Goal: Obtain resource: Download file/media

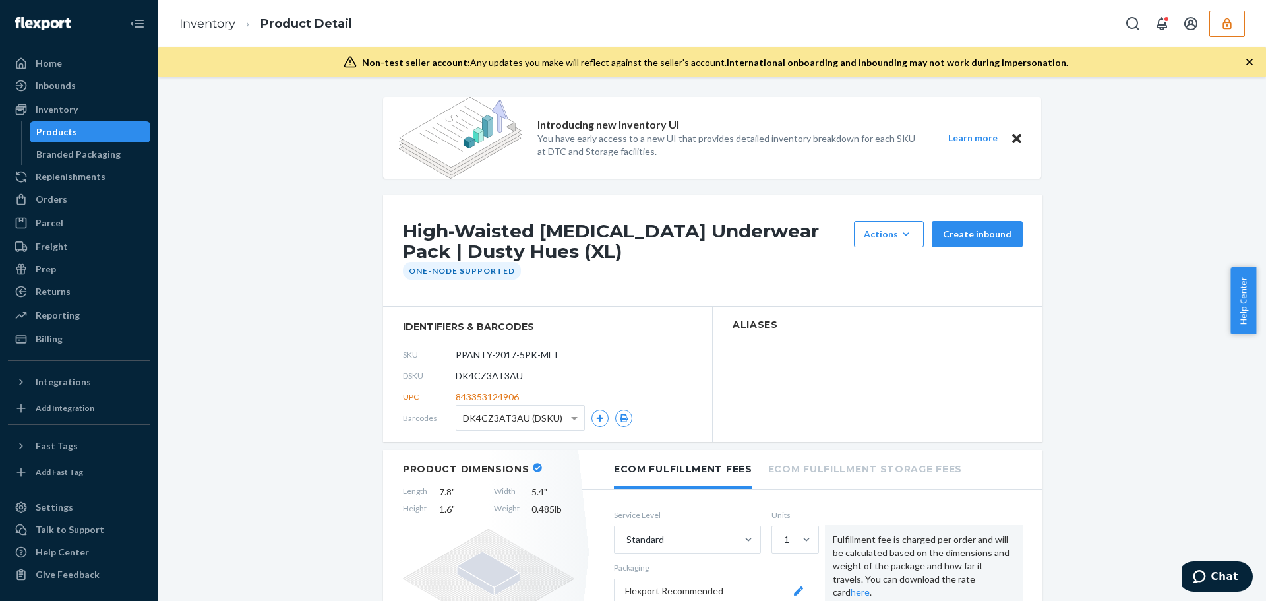
click at [1237, 26] on button "button" at bounding box center [1228, 24] width 36 height 26
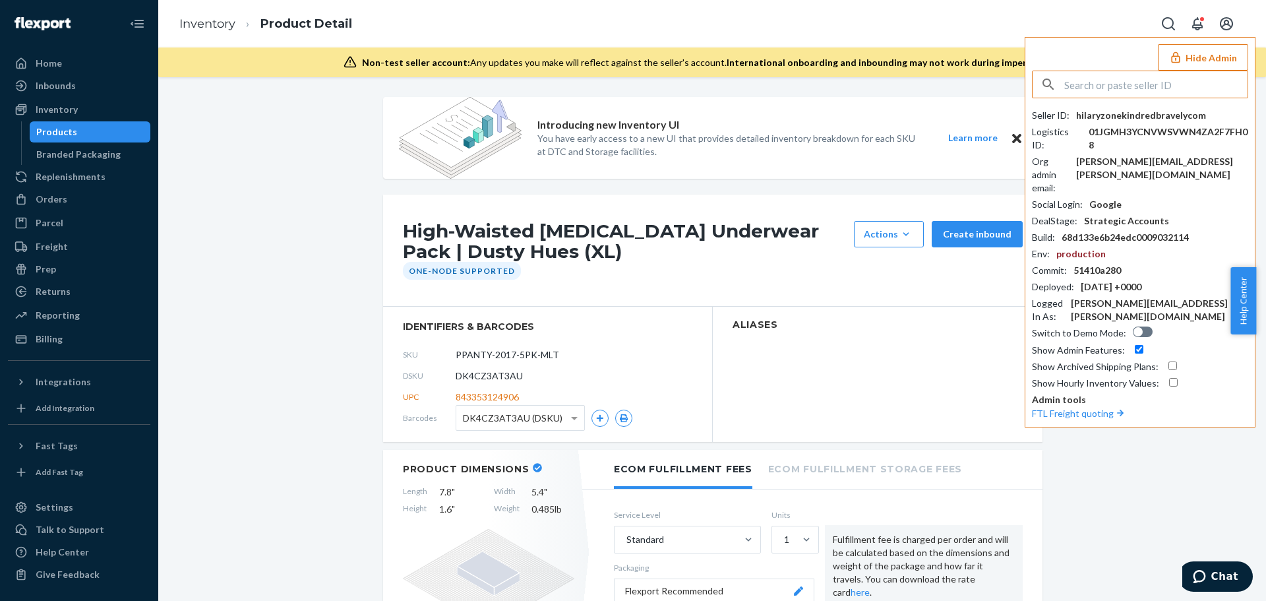
click at [1139, 82] on input "text" at bounding box center [1156, 84] width 183 height 26
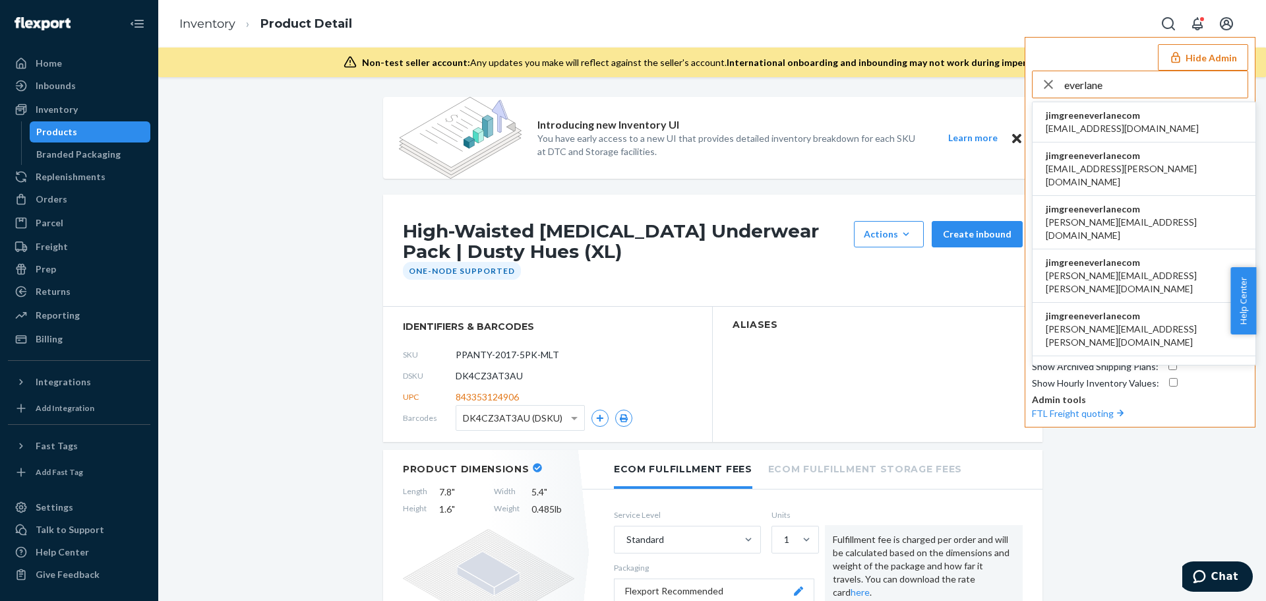
type input "everlane"
click at [1111, 117] on span "jimgreeneverlanecom" at bounding box center [1122, 115] width 153 height 13
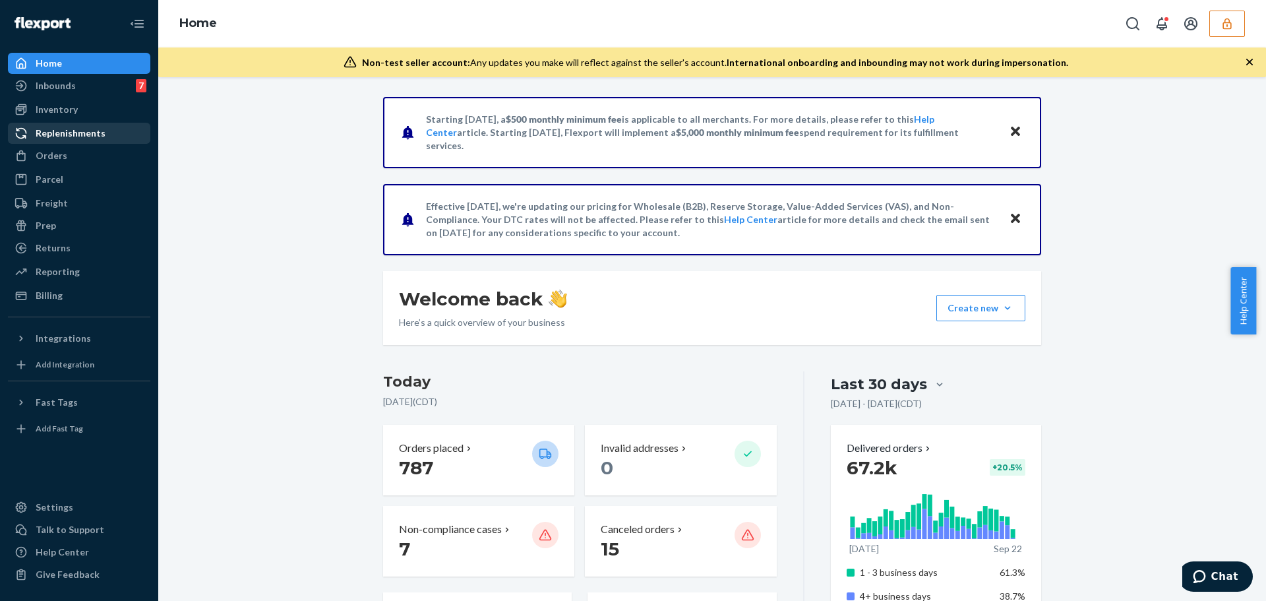
drag, startPoint x: 97, startPoint y: 116, endPoint x: 119, endPoint y: 131, distance: 26.2
click at [97, 116] on div "Inventory" at bounding box center [79, 109] width 140 height 18
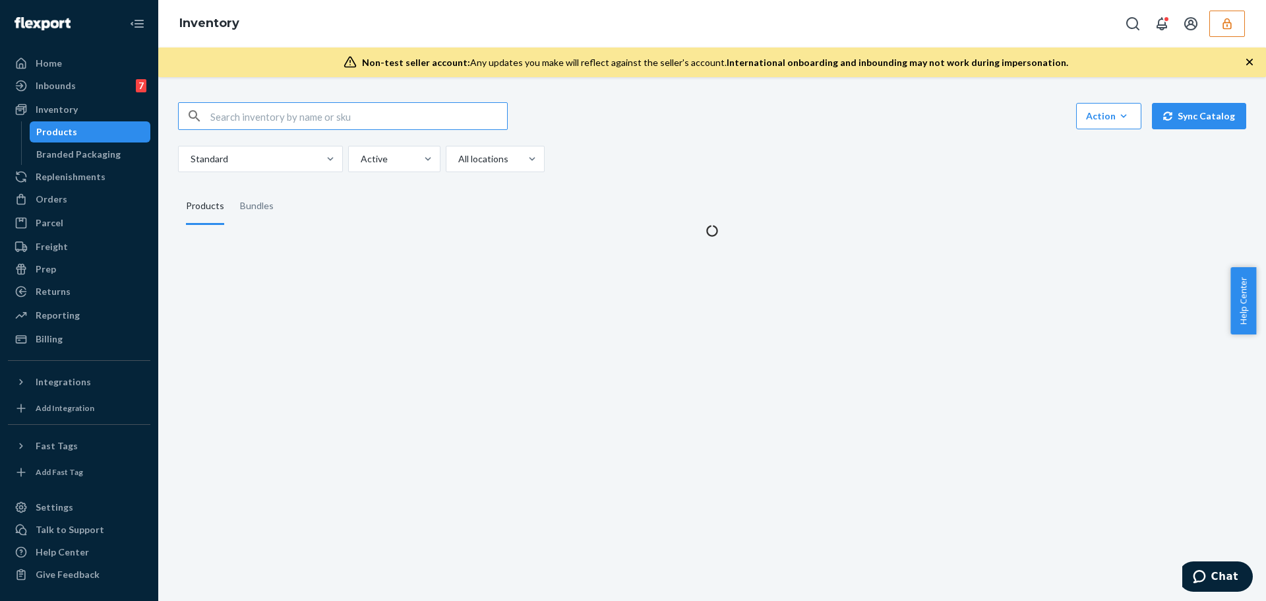
click at [278, 117] on input "text" at bounding box center [358, 116] width 297 height 26
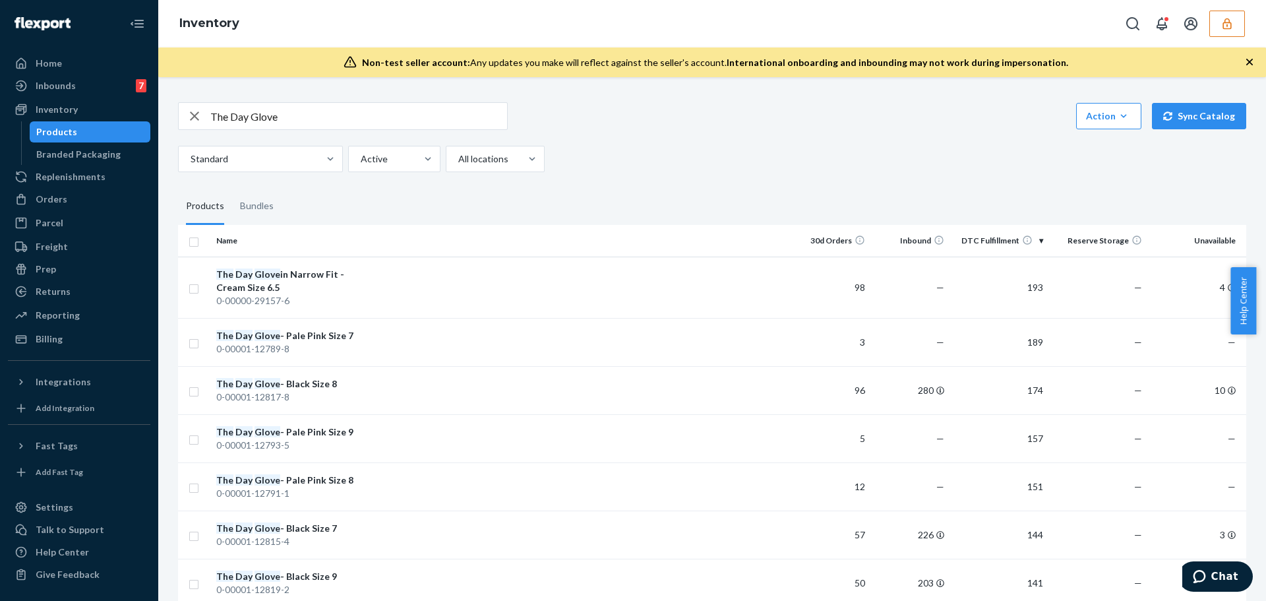
click at [297, 116] on input "The Day Glove" at bounding box center [358, 116] width 297 height 26
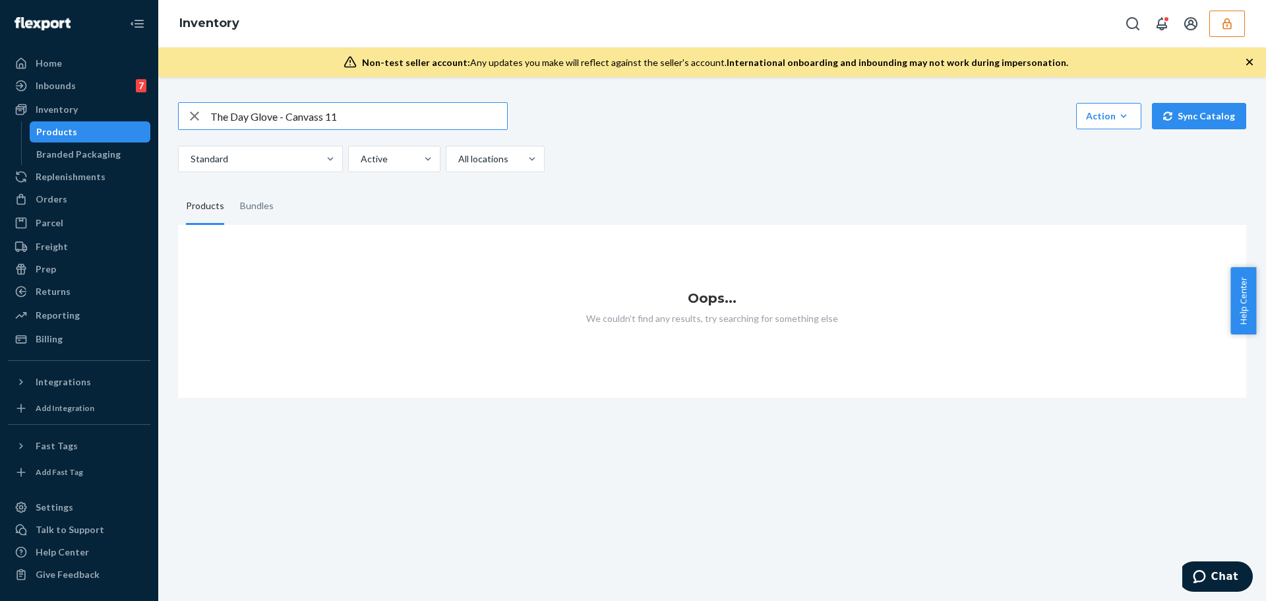
drag, startPoint x: 371, startPoint y: 109, endPoint x: 325, endPoint y: 117, distance: 46.1
click at [325, 117] on input "The Day Glove - Canvass 11" at bounding box center [358, 116] width 297 height 26
click at [337, 112] on input "The Day Glove - Canvass" at bounding box center [358, 116] width 297 height 26
type input "The Day Glove - Canvas"
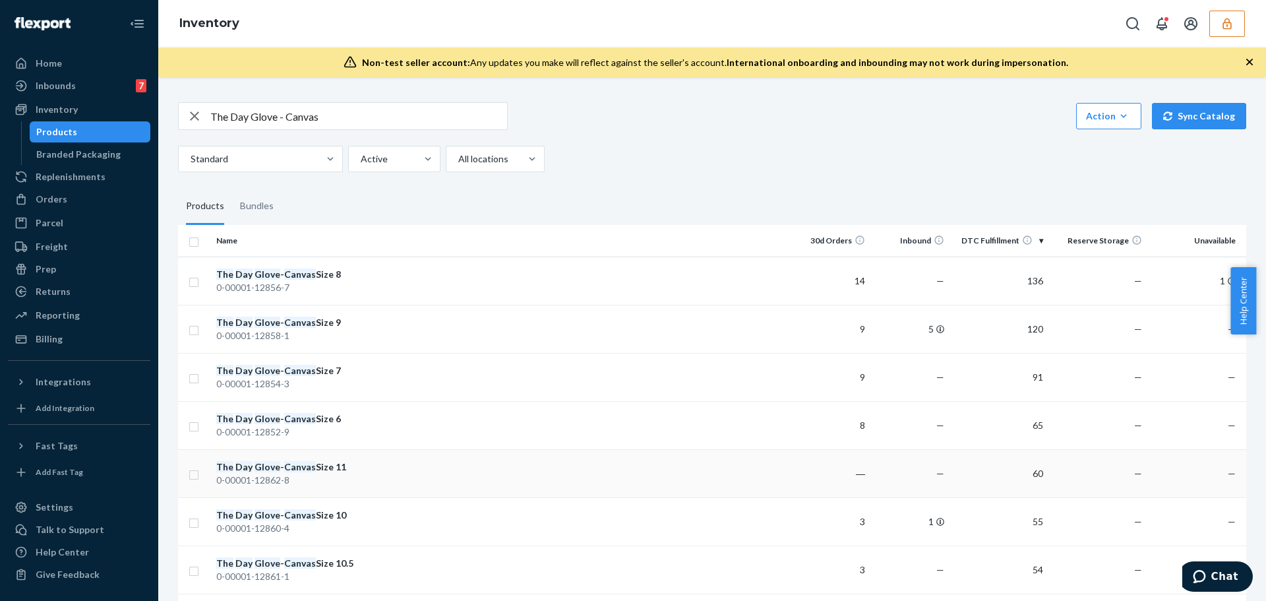
click at [346, 476] on div "0-00001-12862-8" at bounding box center [285, 480] width 138 height 13
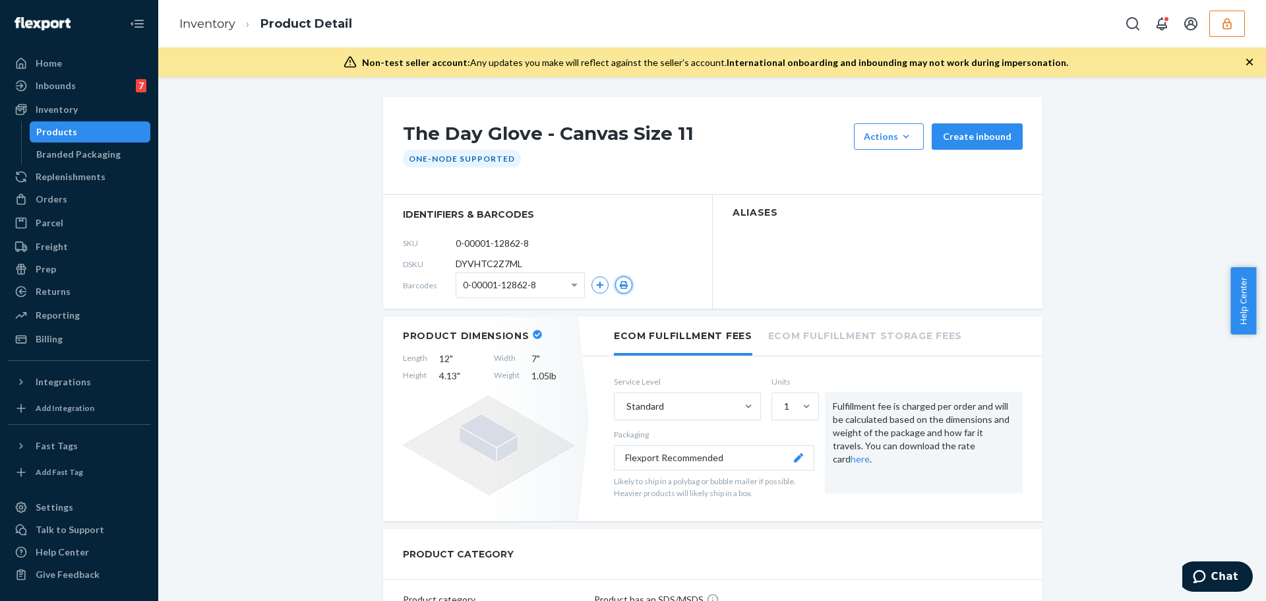
click at [622, 283] on icon "button" at bounding box center [624, 285] width 8 height 8
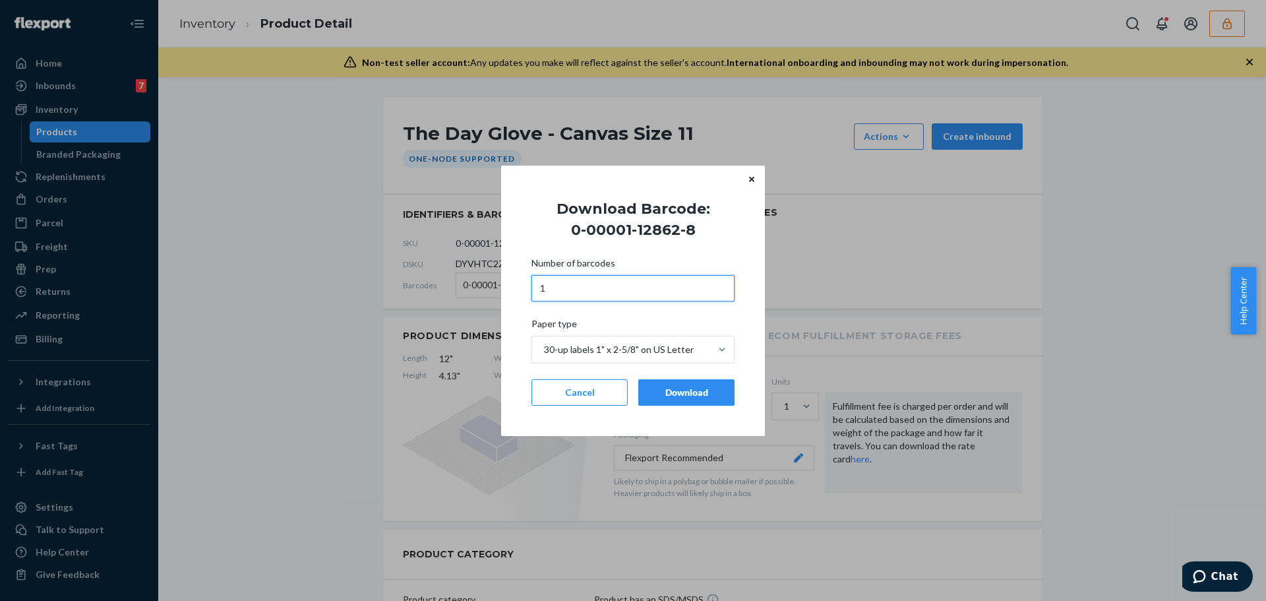
click at [593, 287] on input "1" at bounding box center [633, 288] width 203 height 26
type input "2"
click at [675, 394] on div "Download" at bounding box center [687, 392] width 74 height 13
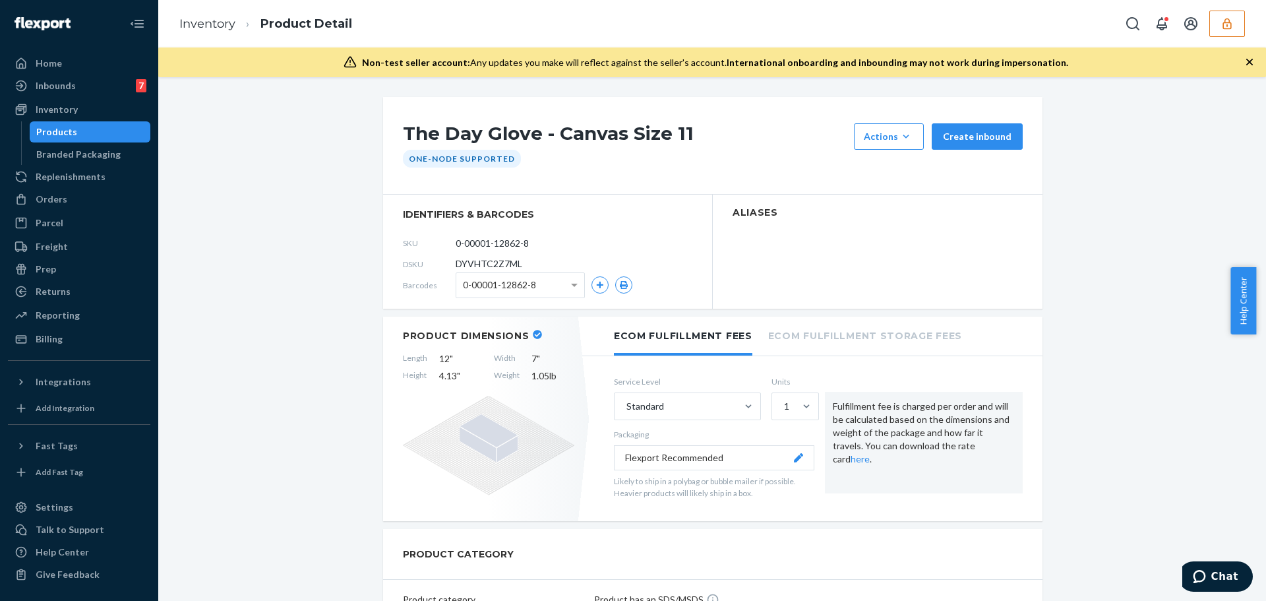
click at [538, 290] on div "0-00001-12862-8" at bounding box center [520, 285] width 128 height 24
click at [619, 284] on icon "button" at bounding box center [623, 285] width 9 height 8
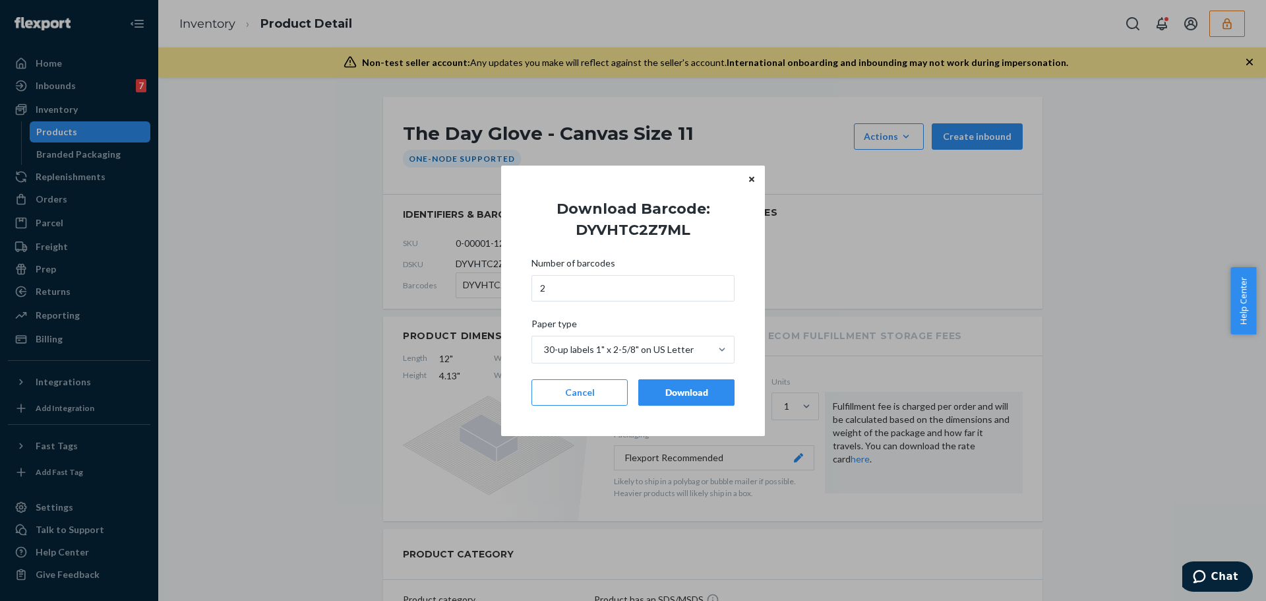
click at [697, 403] on button "Download" at bounding box center [687, 392] width 96 height 26
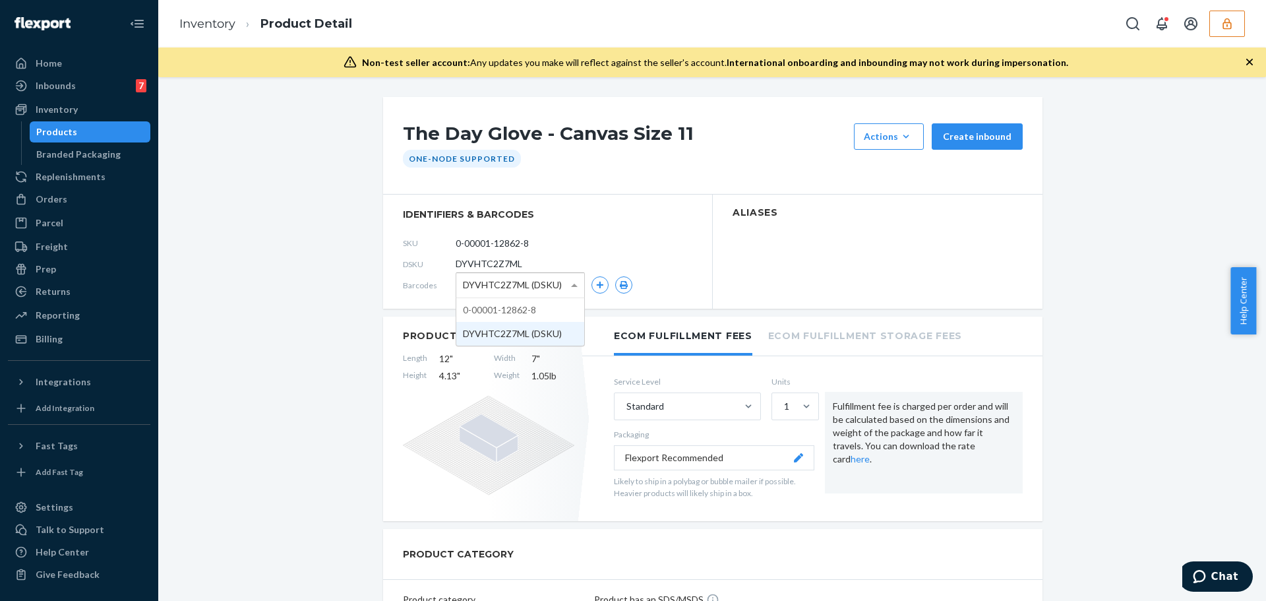
click at [557, 288] on div "DYVHTC2Z7ML (DSKU)" at bounding box center [520, 285] width 128 height 24
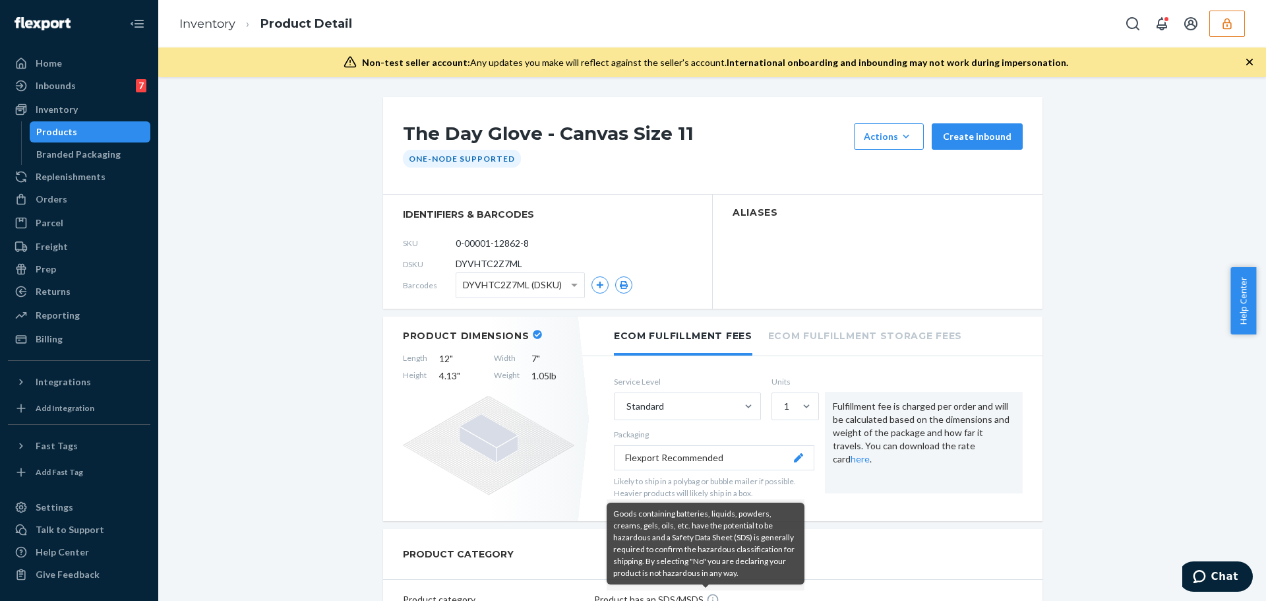
click at [1220, 30] on button "button" at bounding box center [1228, 24] width 36 height 26
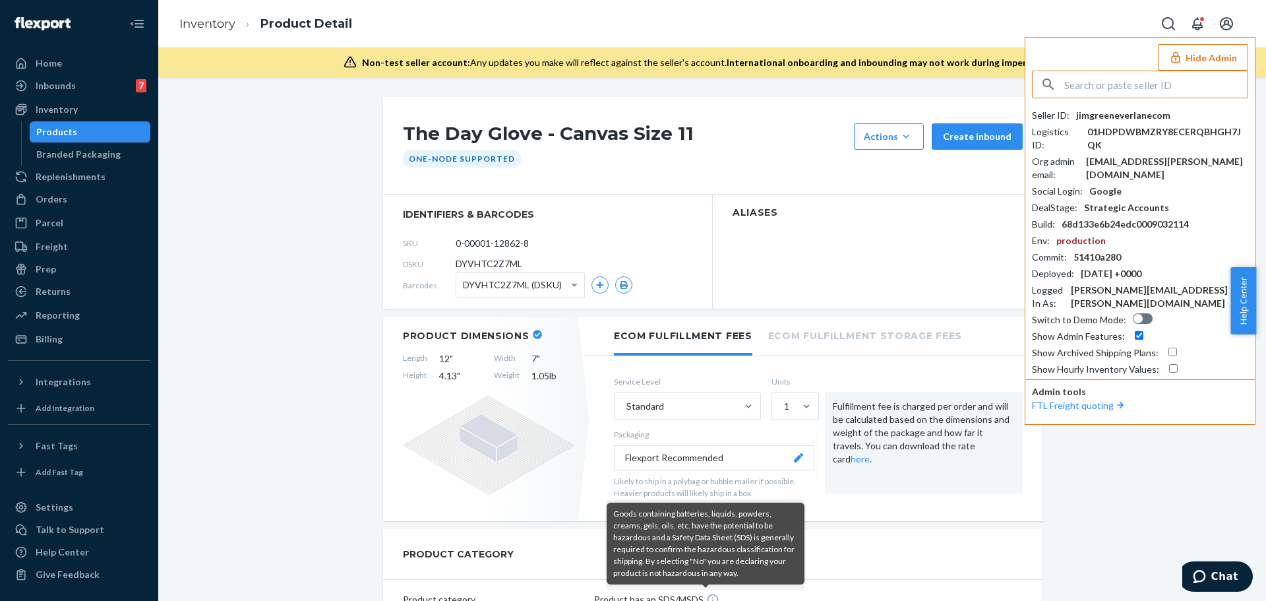
click at [1155, 82] on input "text" at bounding box center [1156, 84] width 183 height 26
type input "neilmarinoandrianicom"
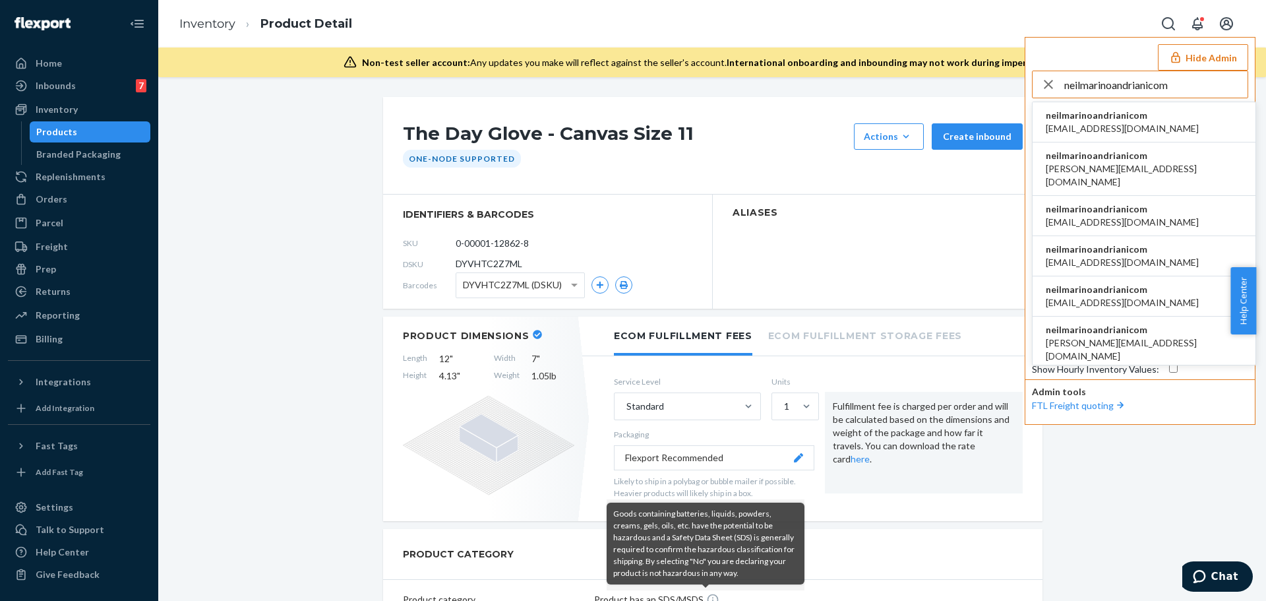
click at [1179, 80] on input "neilmarinoandrianicom" at bounding box center [1156, 84] width 183 height 26
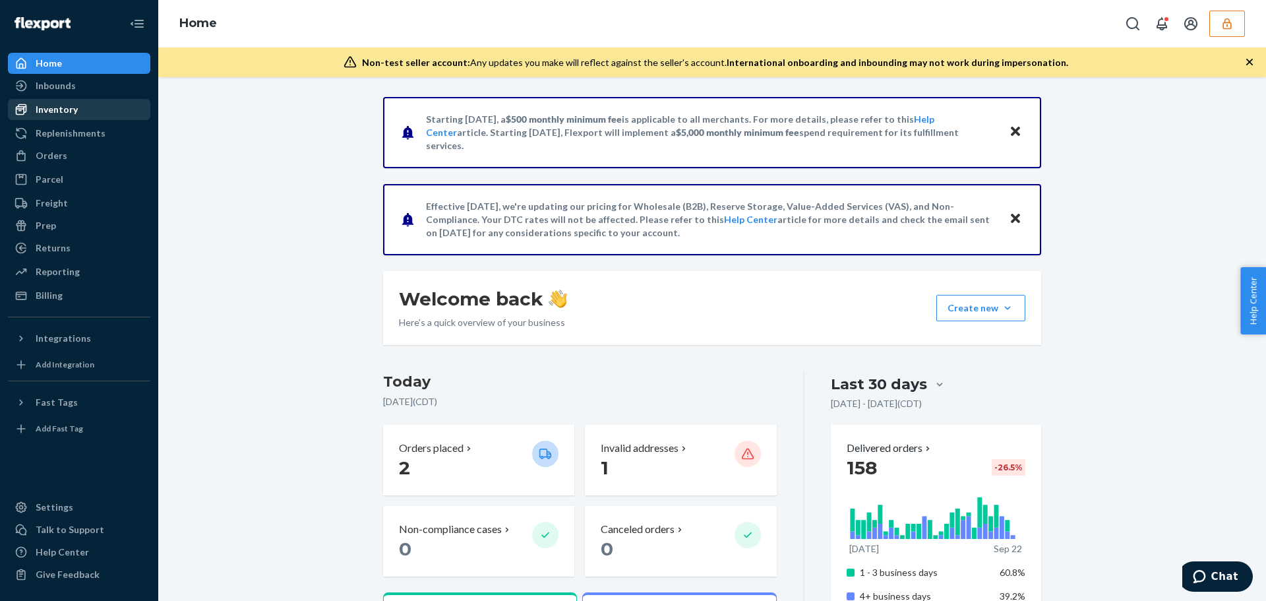
click at [94, 105] on div "Inventory" at bounding box center [79, 109] width 140 height 18
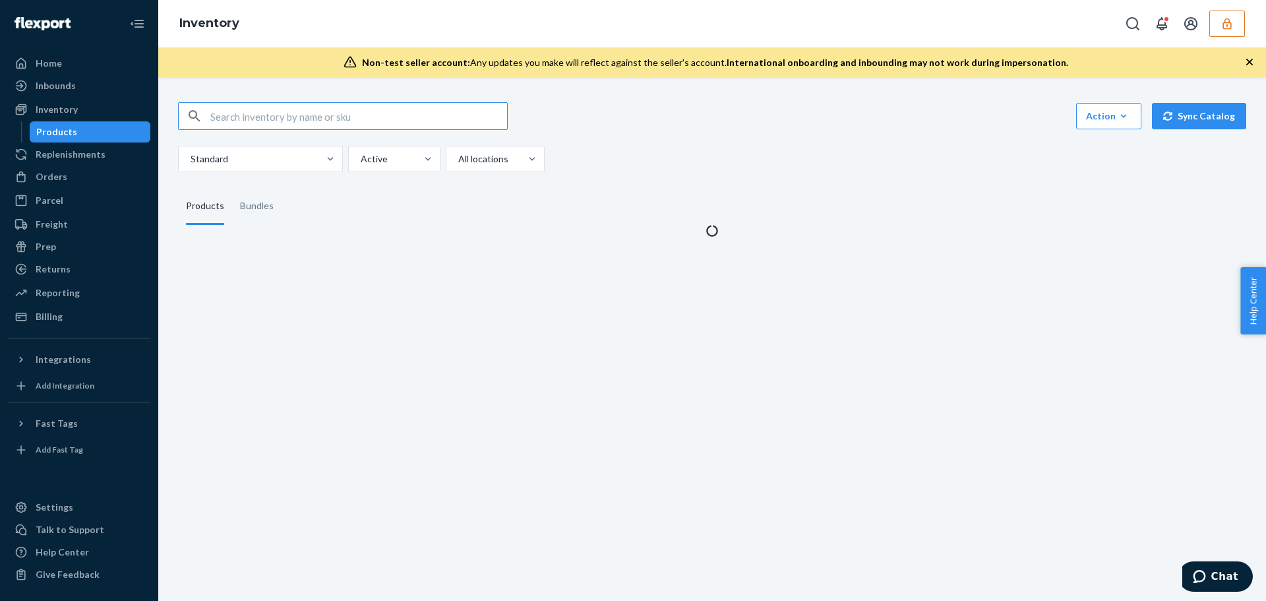
click at [268, 108] on input "text" at bounding box center [358, 116] width 297 height 26
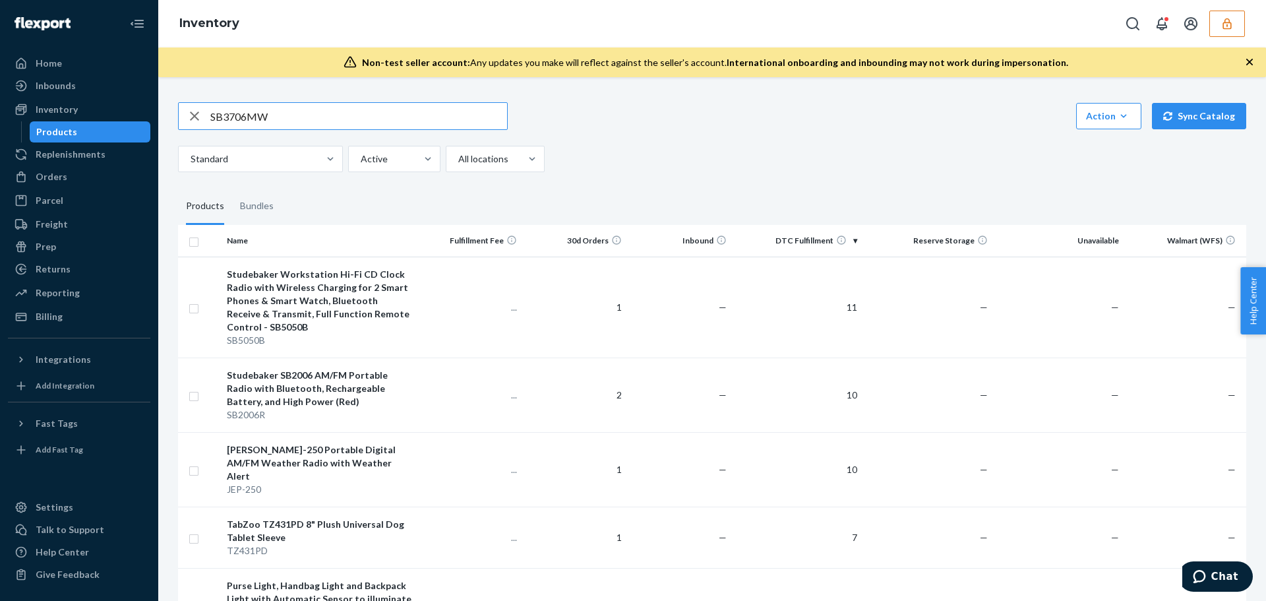
type input "SB3706MW"
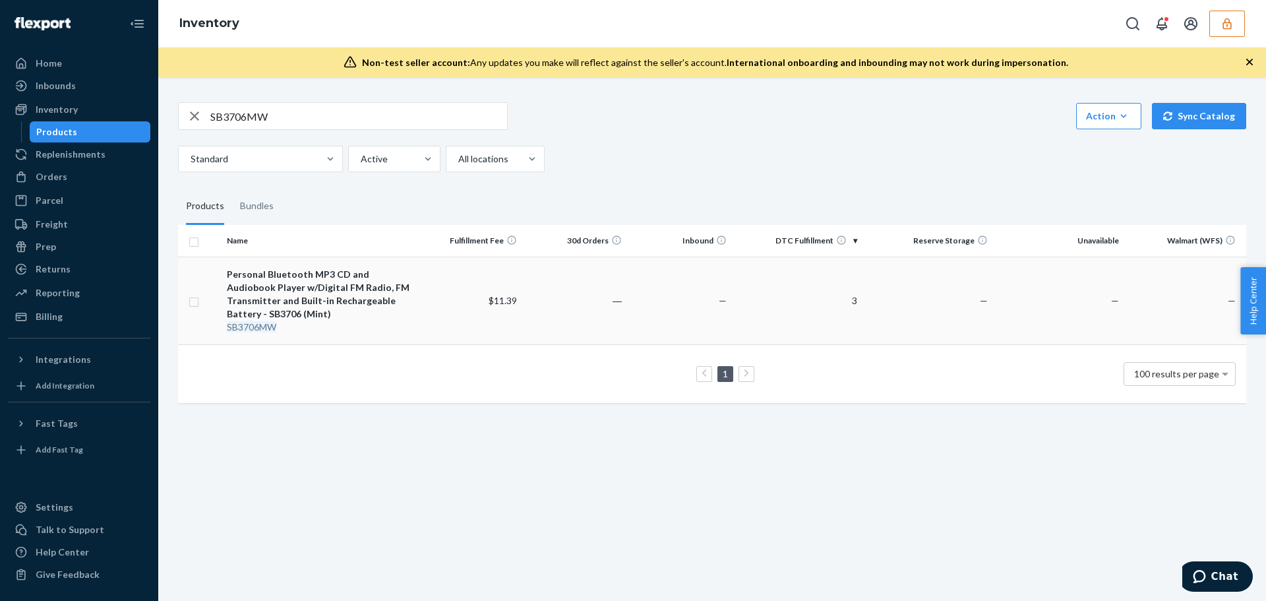
click at [336, 287] on div "Personal Bluetooth MP3 CD and Audiobook Player w/Digital FM Radio, FM Transmitt…" at bounding box center [320, 294] width 186 height 53
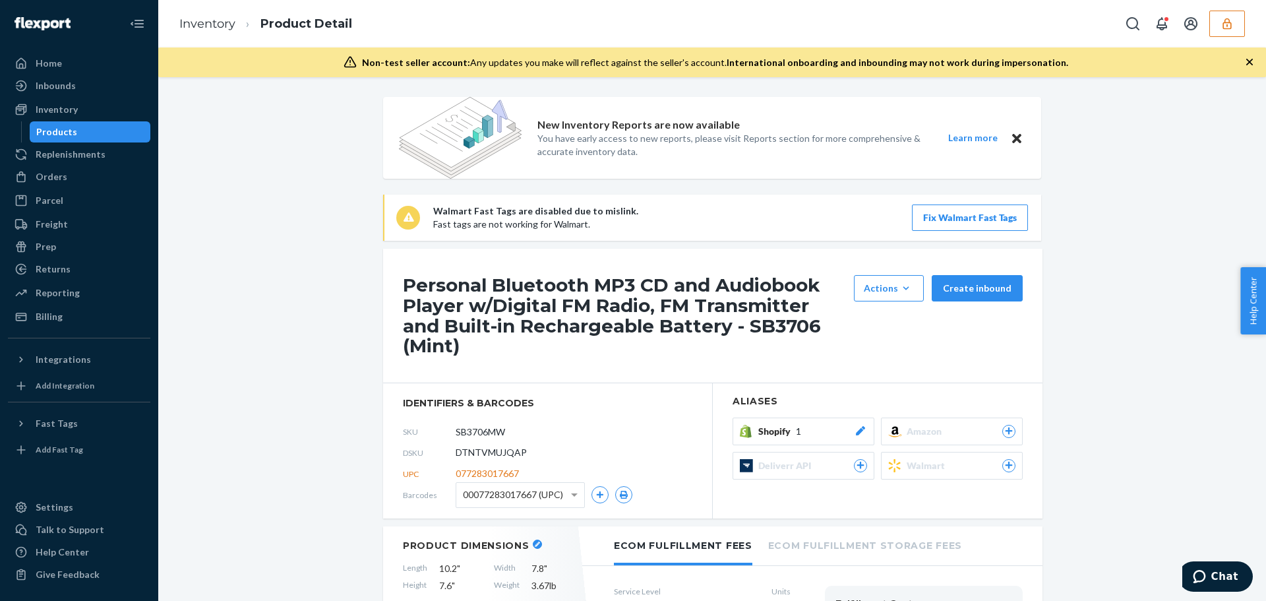
click at [1220, 20] on button "button" at bounding box center [1228, 24] width 36 height 26
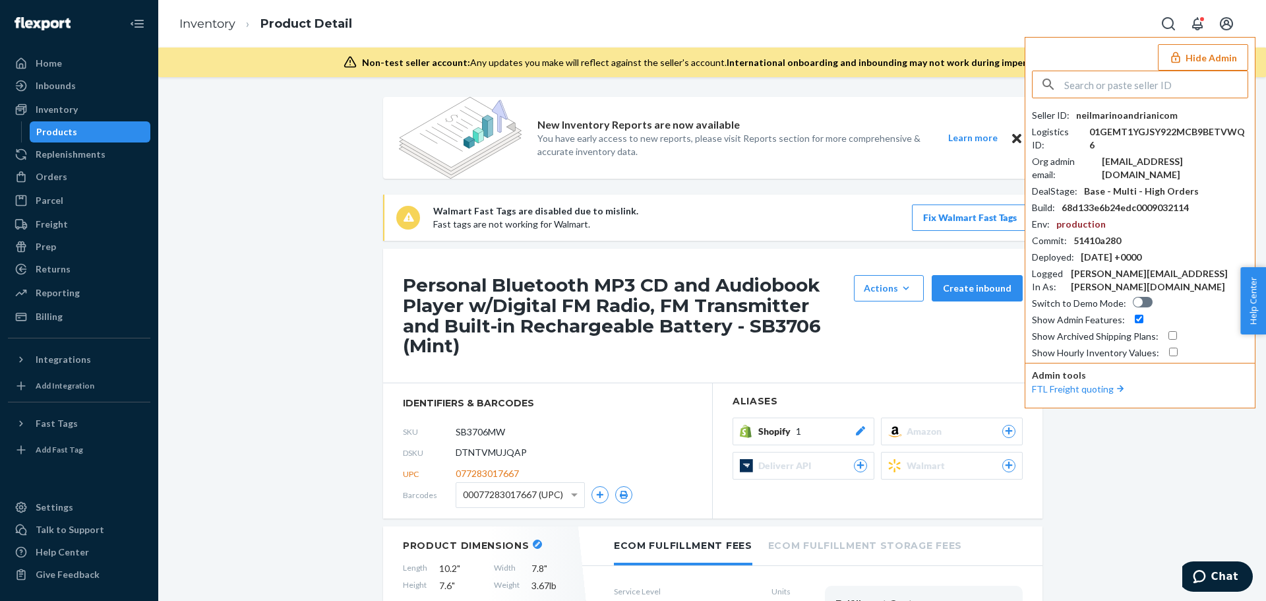
click at [1150, 84] on input "text" at bounding box center [1156, 84] width 183 height 26
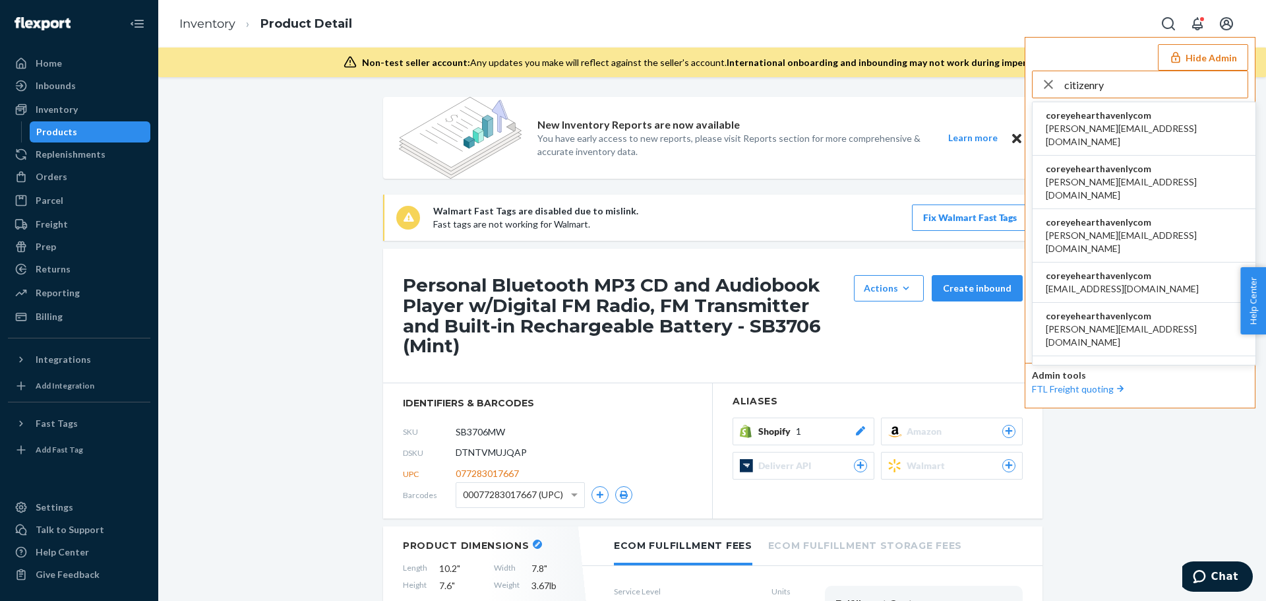
type input "citizenry"
click at [1101, 129] on span "becki@the-citizenry.com" at bounding box center [1144, 135] width 197 height 26
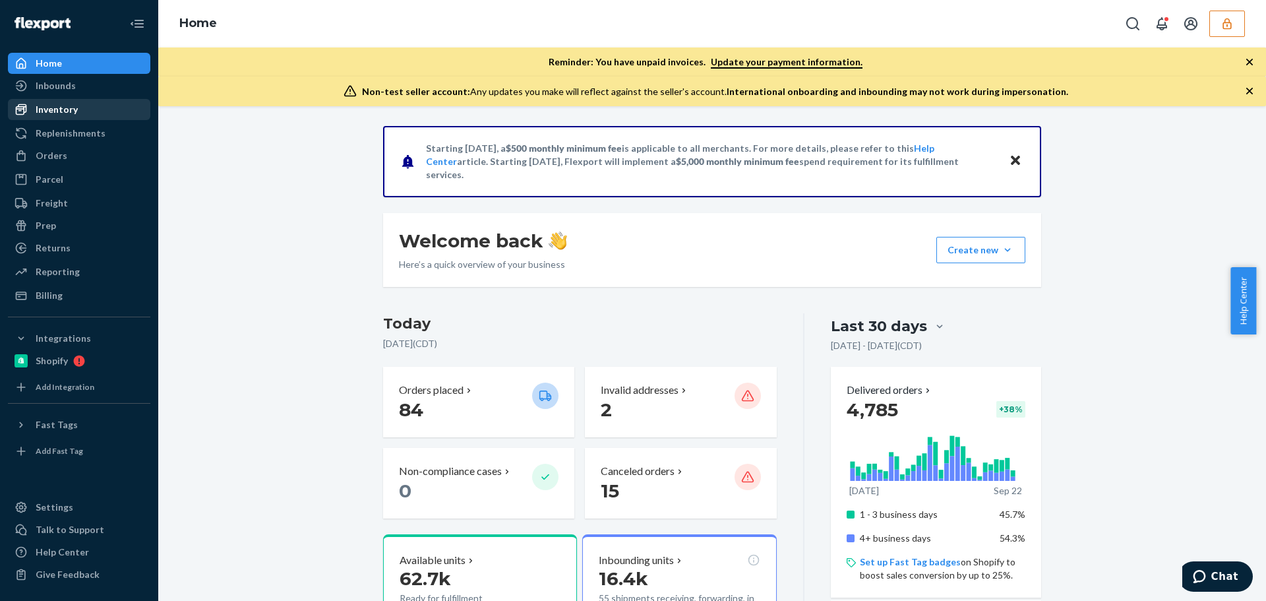
click at [93, 119] on link "Inventory" at bounding box center [79, 109] width 142 height 21
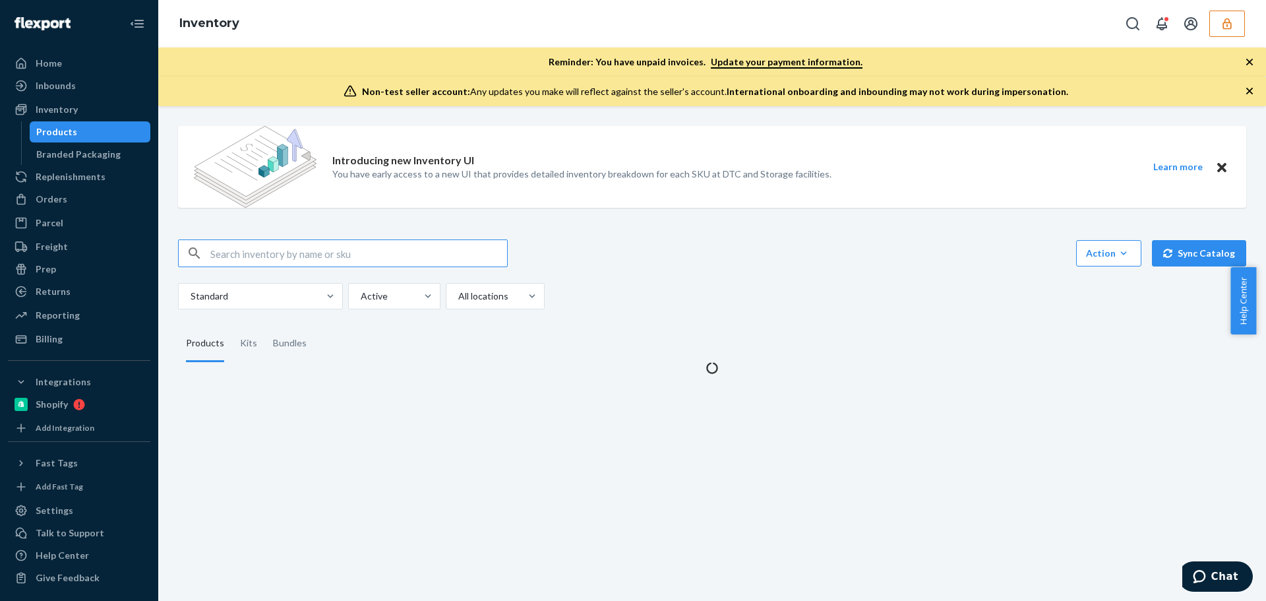
click at [315, 247] on input "text" at bounding box center [358, 253] width 297 height 26
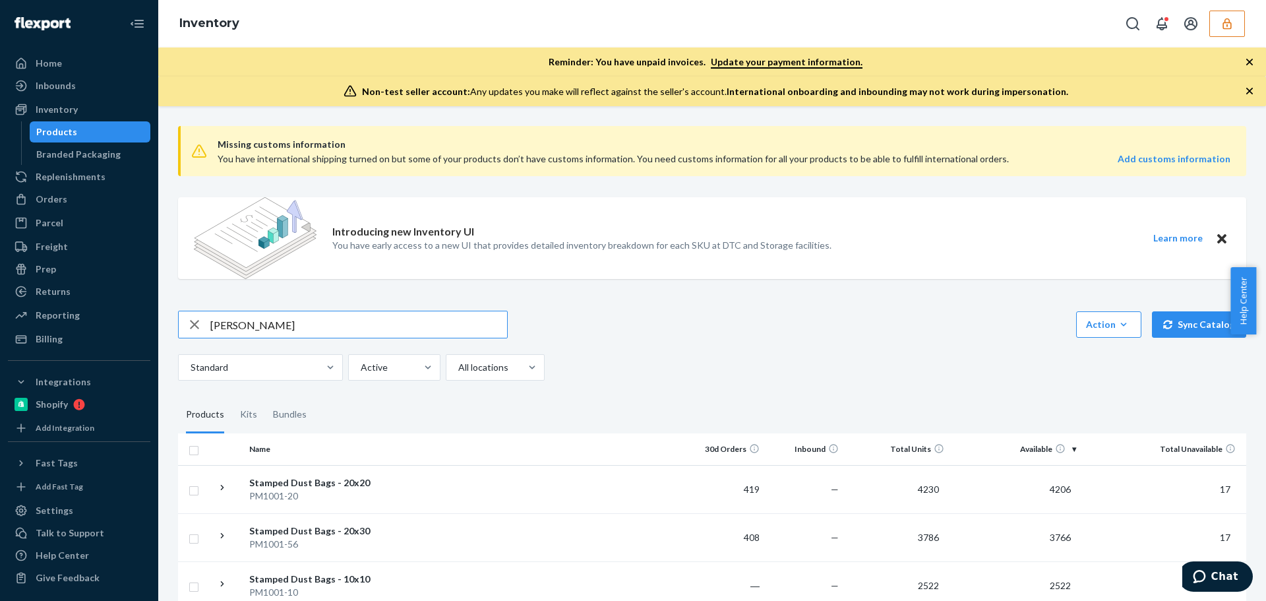
type input "[PERSON_NAME]"
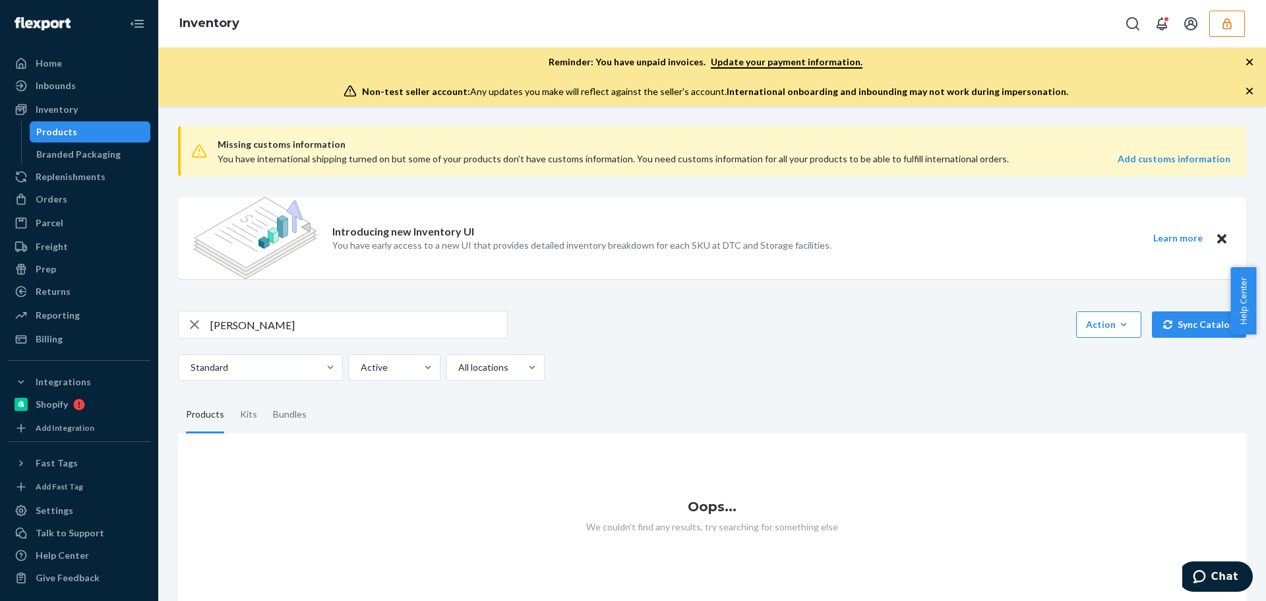
click at [1224, 20] on icon "button" at bounding box center [1227, 23] width 13 height 13
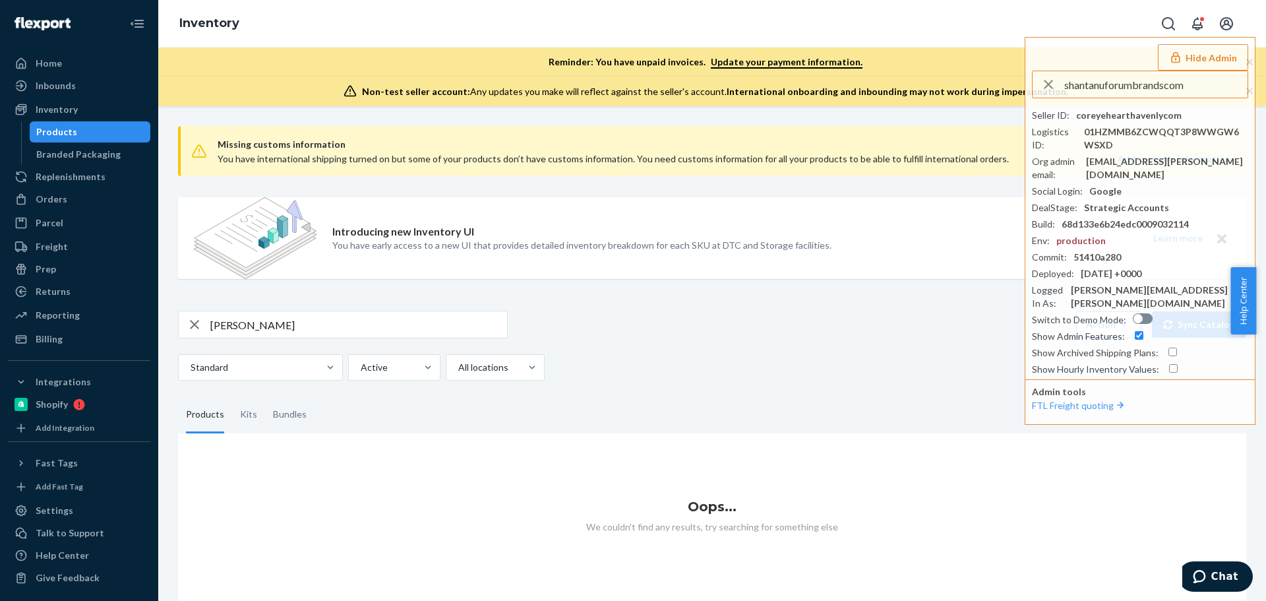
type input "shantanuforumbrandscom"
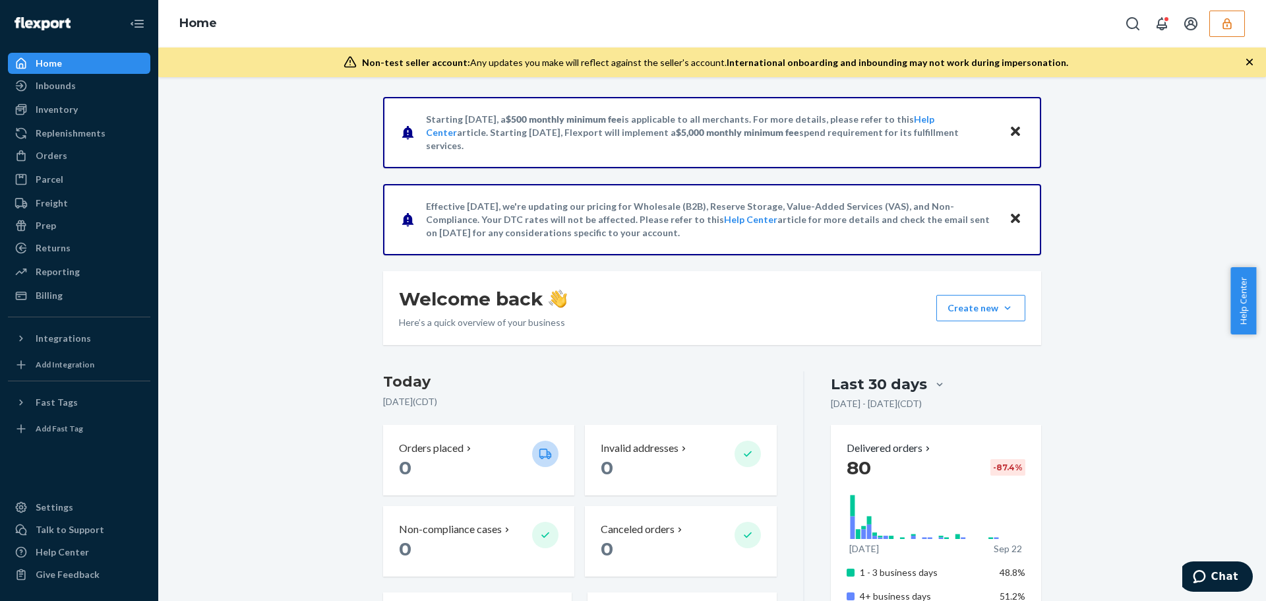
scroll to position [330, 0]
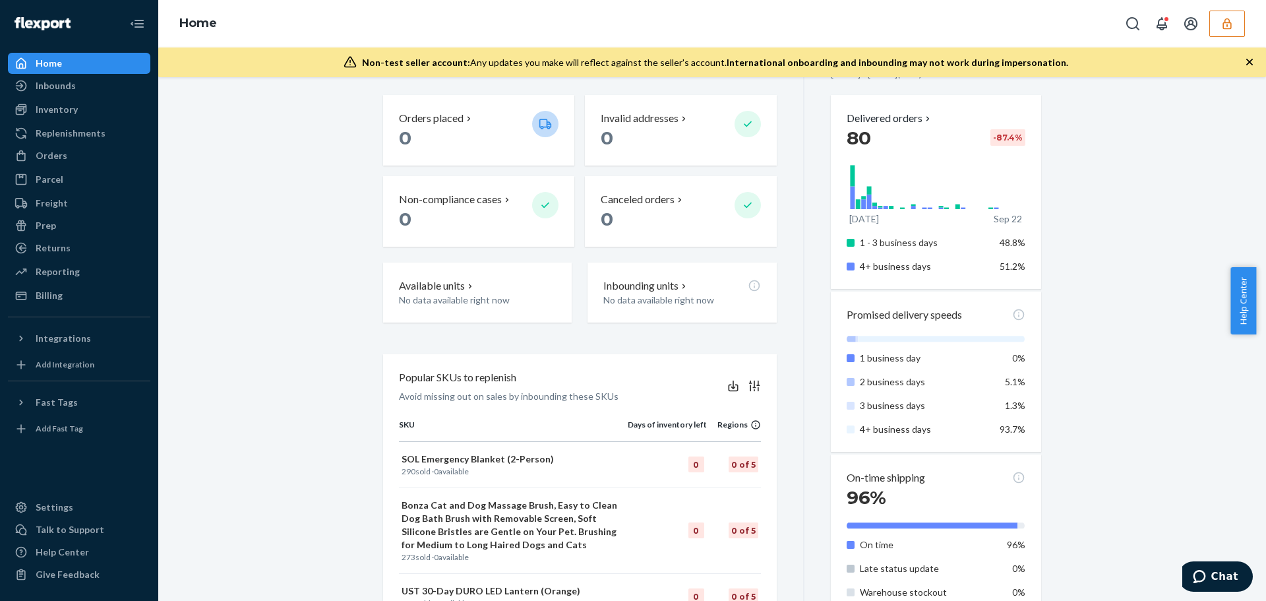
click at [1229, 30] on button "button" at bounding box center [1228, 24] width 36 height 26
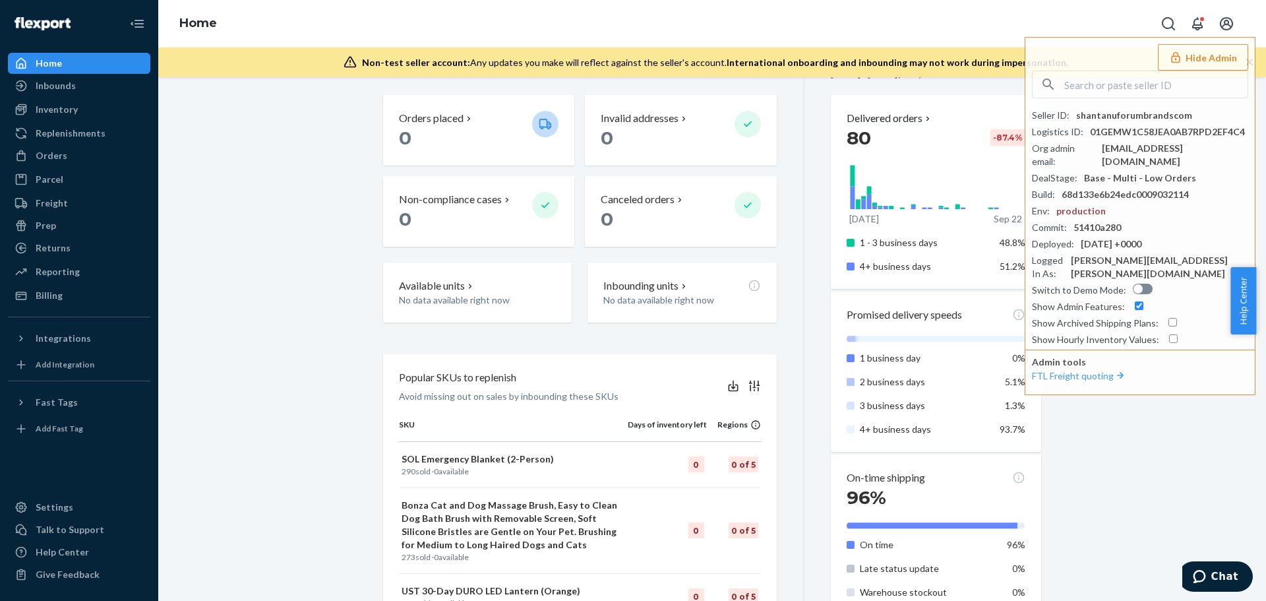
scroll to position [198, 0]
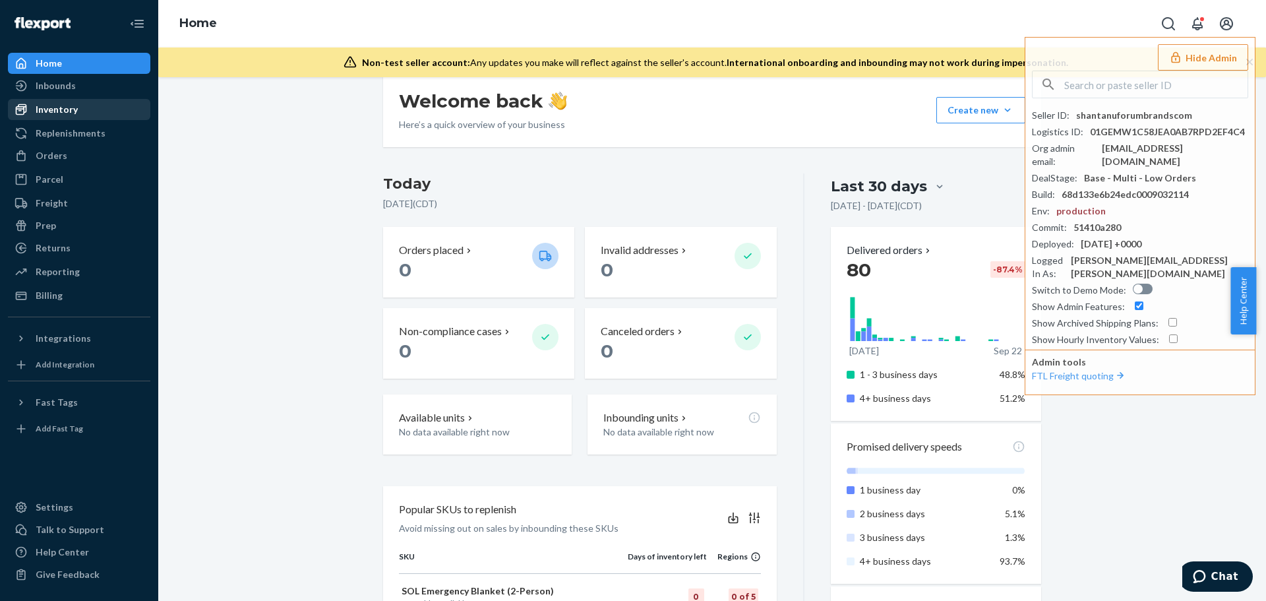
click at [61, 112] on div "Inventory" at bounding box center [57, 109] width 42 height 13
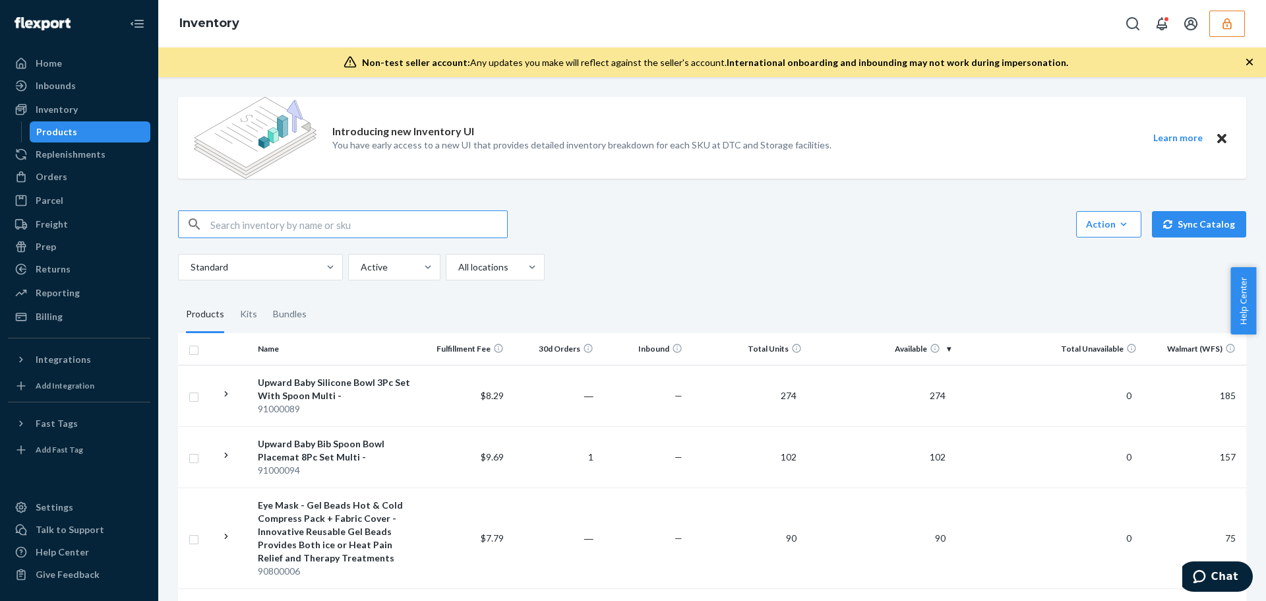
click at [291, 218] on input "text" at bounding box center [358, 224] width 297 height 26
type input "waffle"
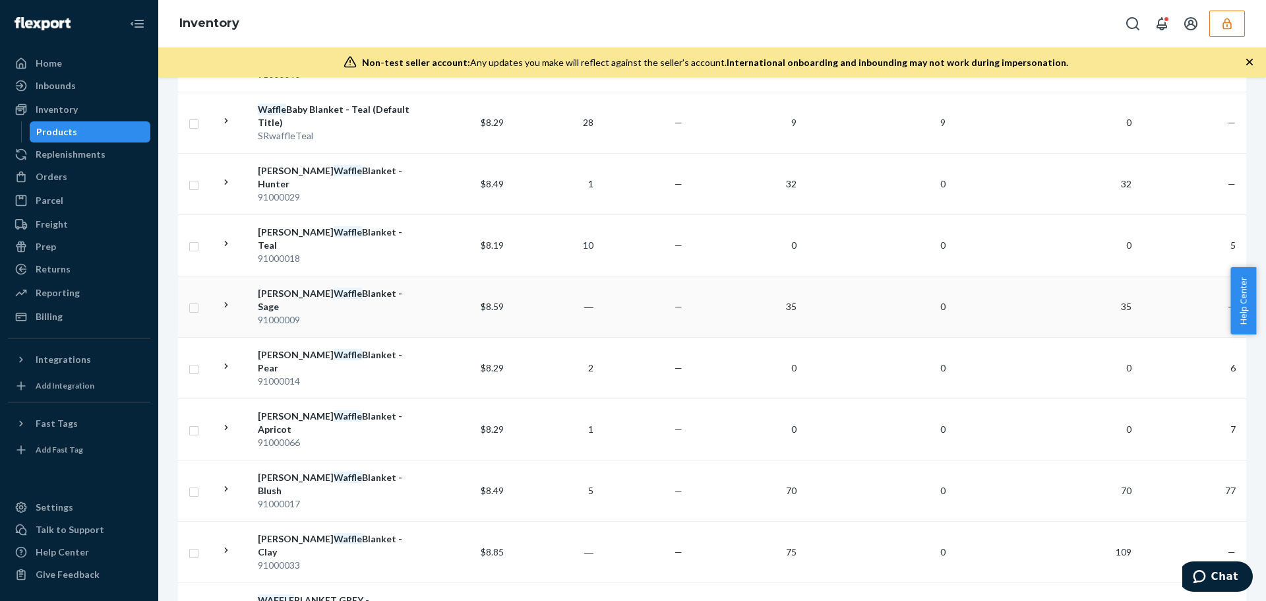
scroll to position [264, 0]
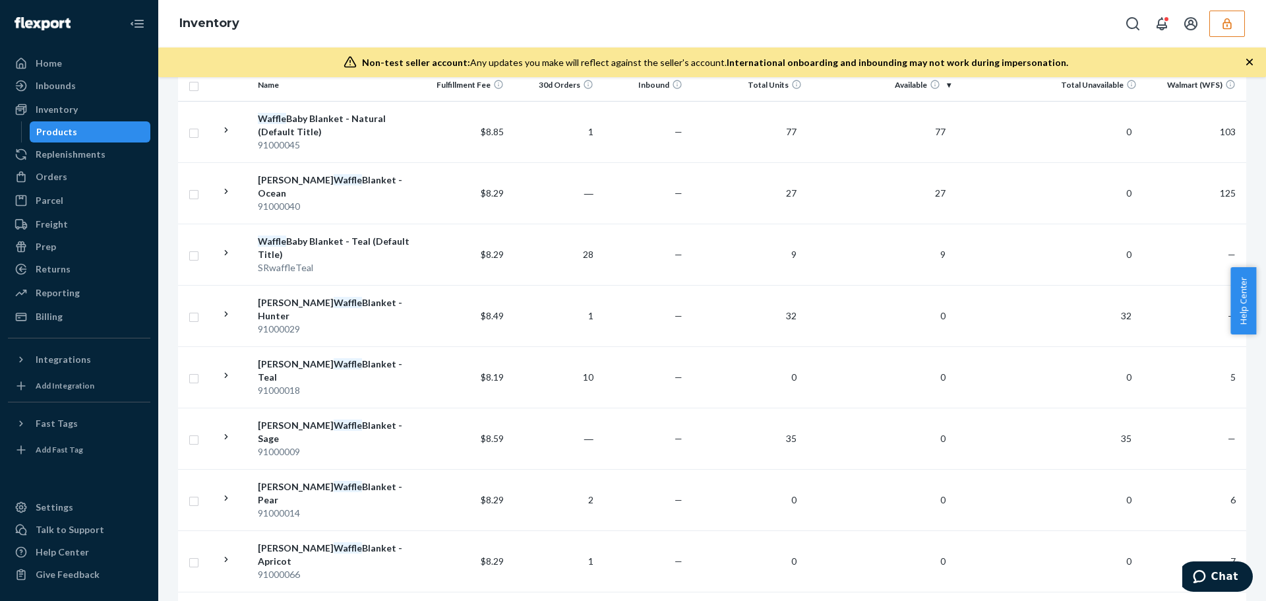
click at [1220, 28] on button "button" at bounding box center [1228, 24] width 36 height 26
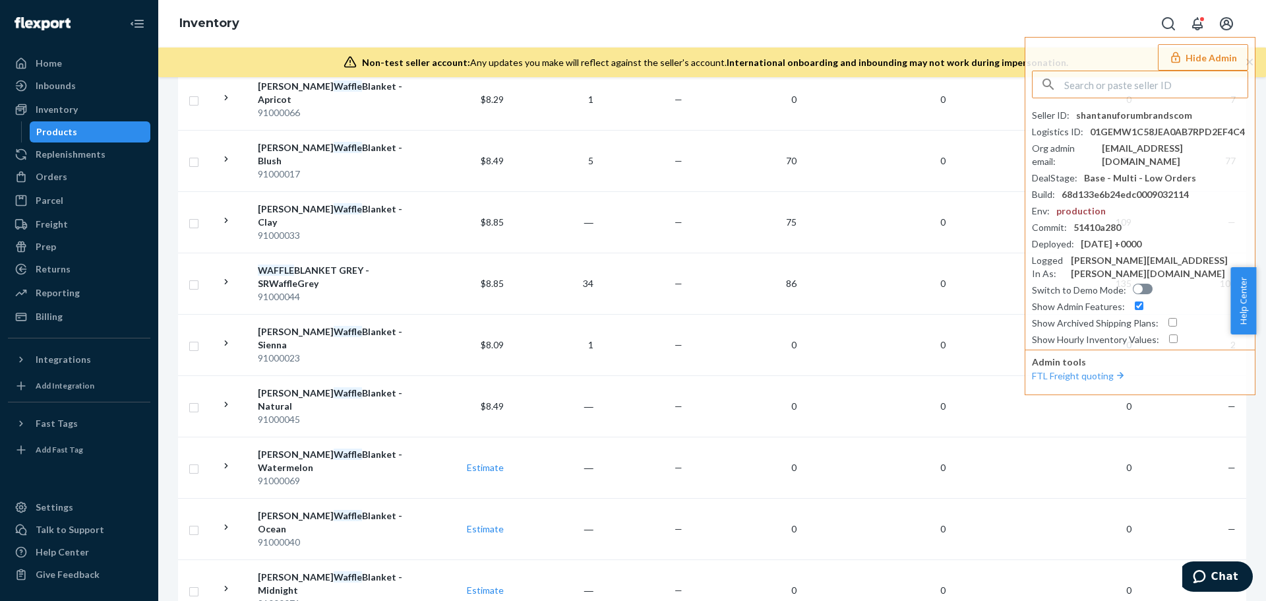
scroll to position [528, 0]
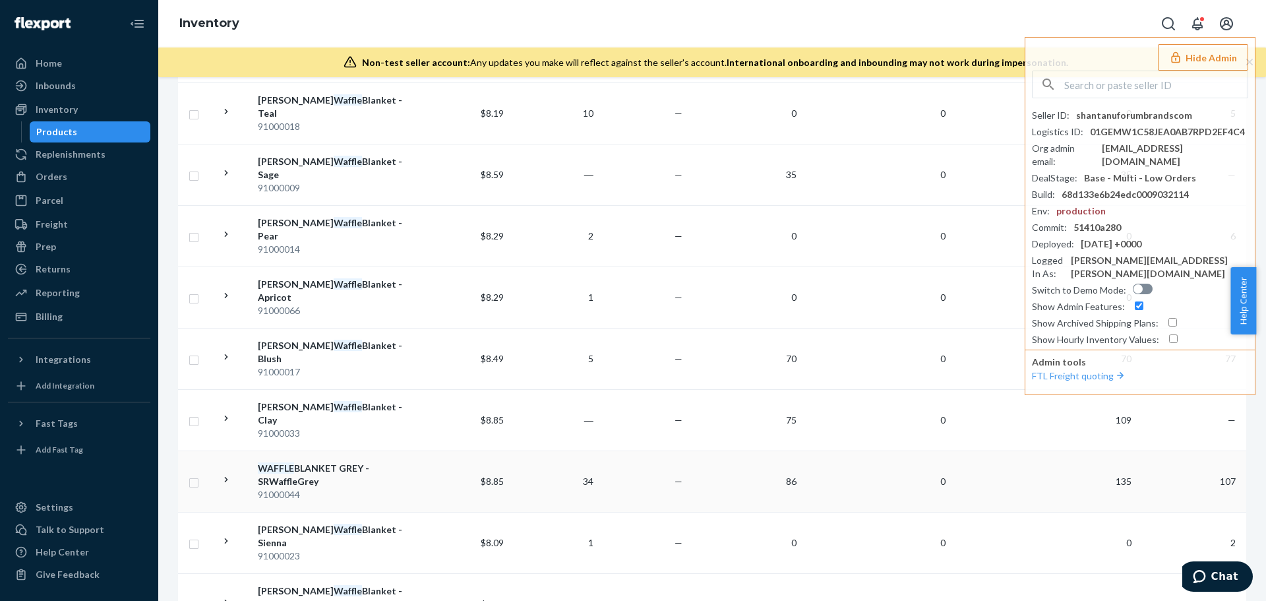
click at [383, 488] on div "91000044" at bounding box center [336, 494] width 157 height 13
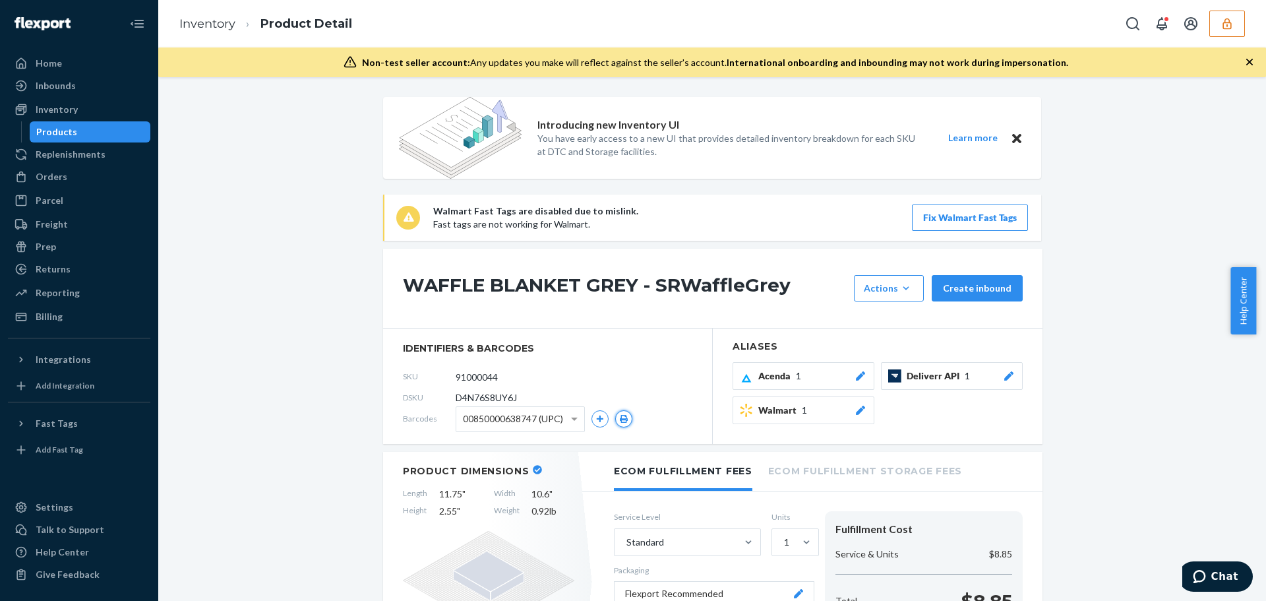
click at [621, 418] on icon "button" at bounding box center [623, 419] width 9 height 8
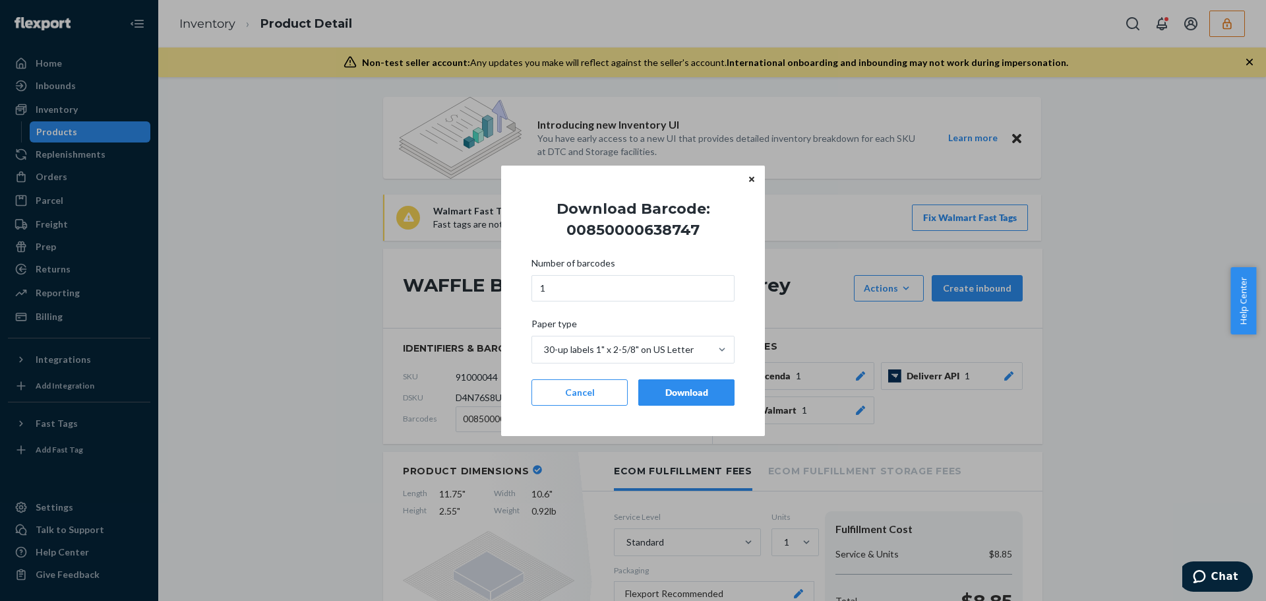
click at [654, 390] on div "Download" at bounding box center [687, 392] width 74 height 13
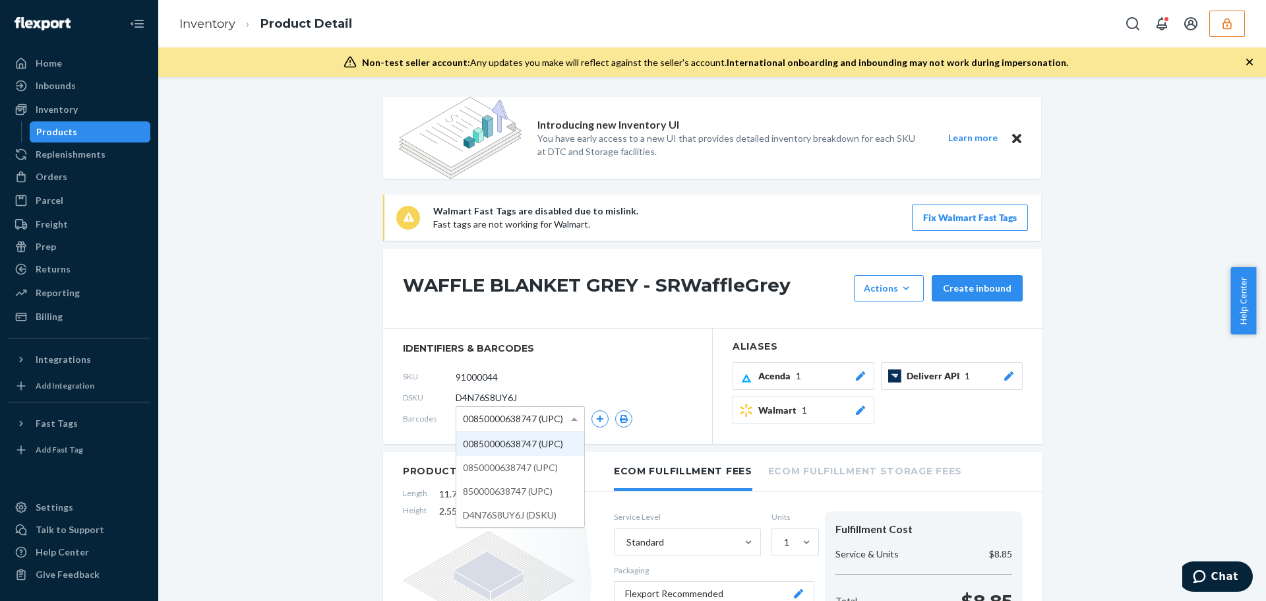
click at [568, 418] on span at bounding box center [576, 419] width 16 height 24
click at [621, 416] on icon "button" at bounding box center [624, 419] width 8 height 8
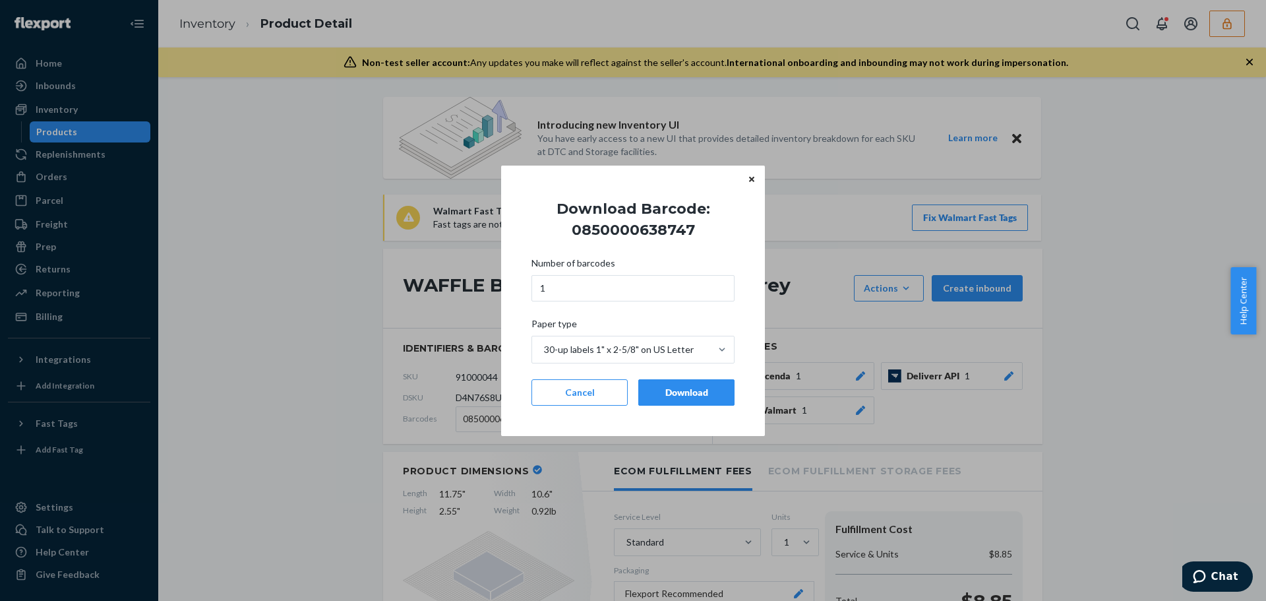
drag, startPoint x: 681, startPoint y: 396, endPoint x: 613, endPoint y: 425, distance: 73.3
click at [675, 410] on div "Number of barcodes 1 Paper type 30-up labels 1" x 2-5/8" on US Letter Cancel Do…" at bounding box center [633, 331] width 203 height 165
click at [683, 386] on div "Download" at bounding box center [687, 392] width 74 height 13
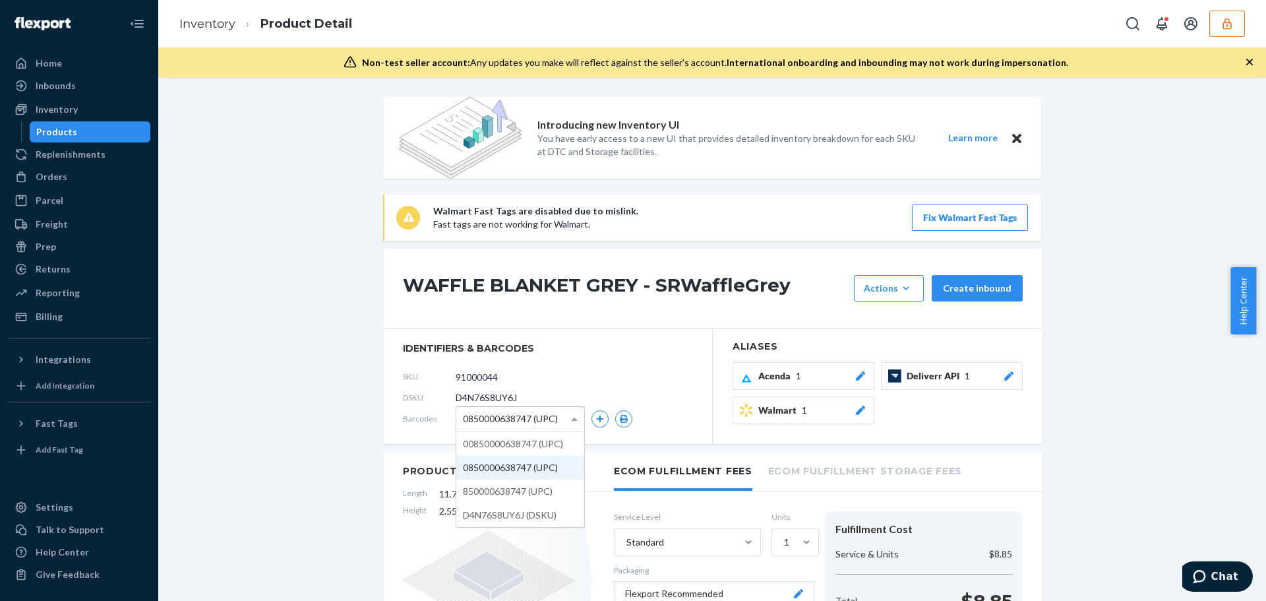
click at [559, 410] on div "0850000638747 (UPC)" at bounding box center [520, 419] width 128 height 24
click at [623, 416] on icon "button" at bounding box center [623, 419] width 9 height 8
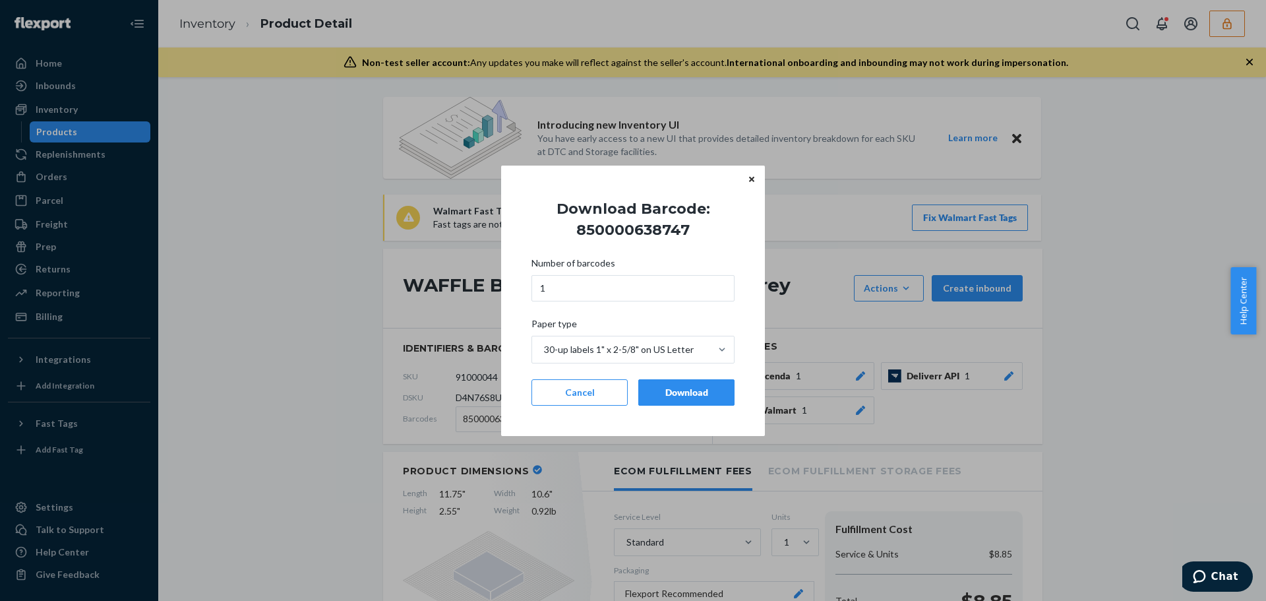
click at [679, 399] on button "Download" at bounding box center [687, 392] width 96 height 26
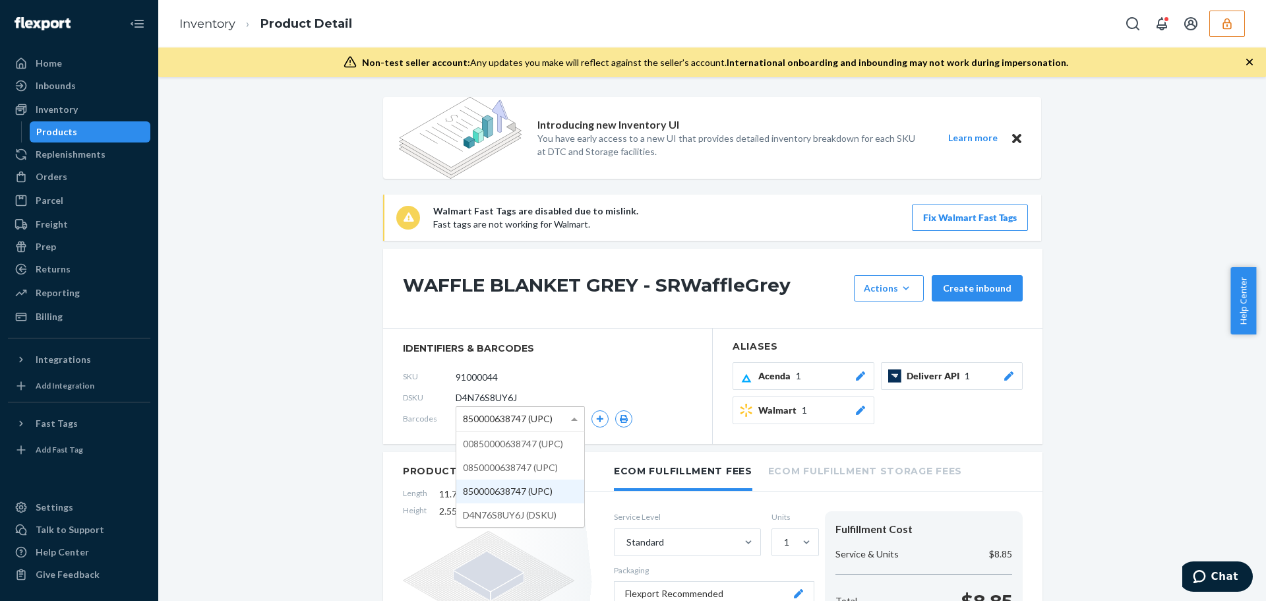
click at [544, 419] on span "850000638747 (UPC)" at bounding box center [508, 419] width 90 height 22
click at [620, 420] on icon "button" at bounding box center [624, 419] width 8 height 8
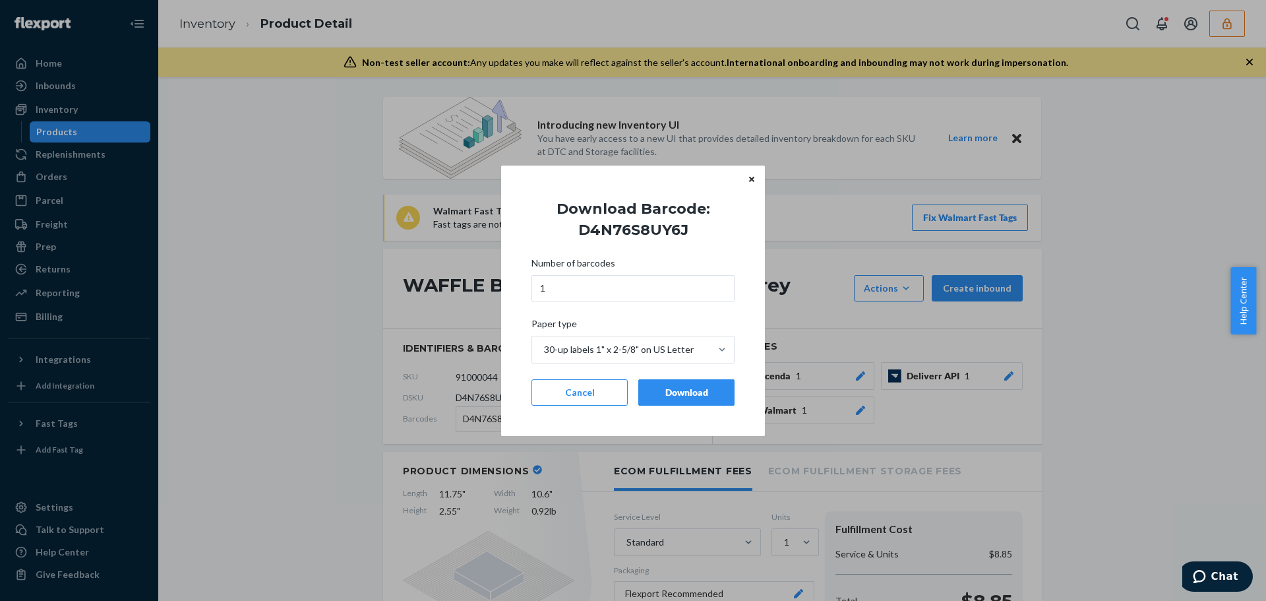
click at [672, 401] on button "Download" at bounding box center [687, 392] width 96 height 26
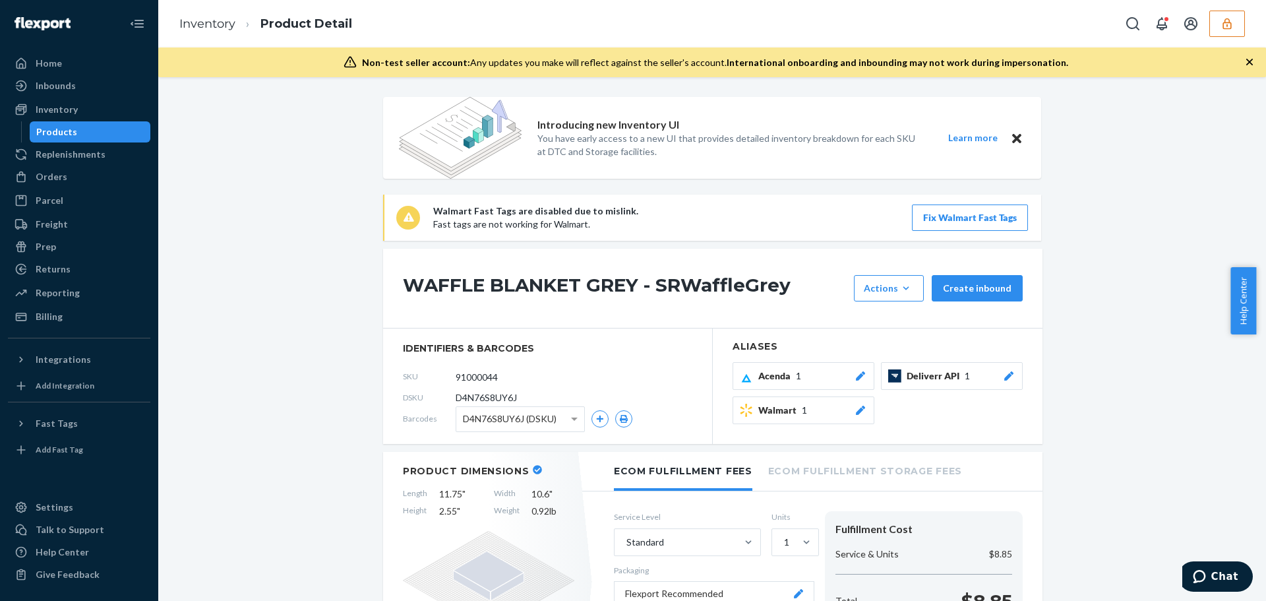
click at [1223, 25] on icon "button" at bounding box center [1227, 23] width 13 height 13
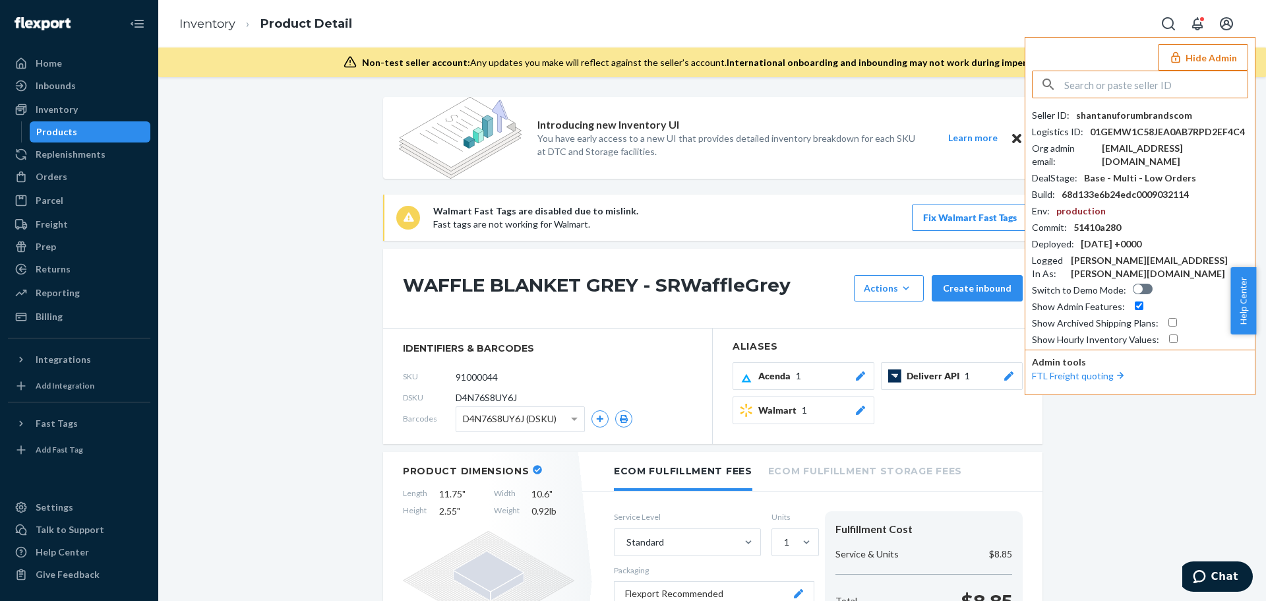
click at [1131, 88] on input "text" at bounding box center [1156, 84] width 183 height 26
type input "supportjabaloocom"
click at [1147, 120] on li "supportjabaloocom support@jabaloo.com" at bounding box center [1144, 122] width 223 height 40
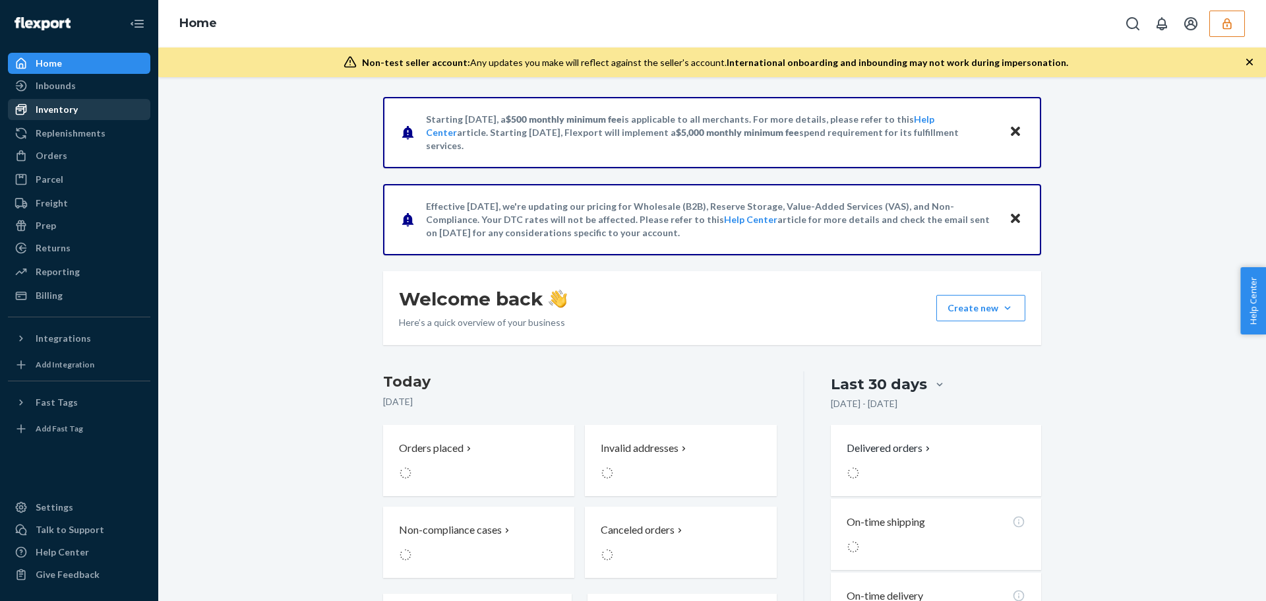
click at [90, 113] on div "Inventory" at bounding box center [79, 109] width 140 height 18
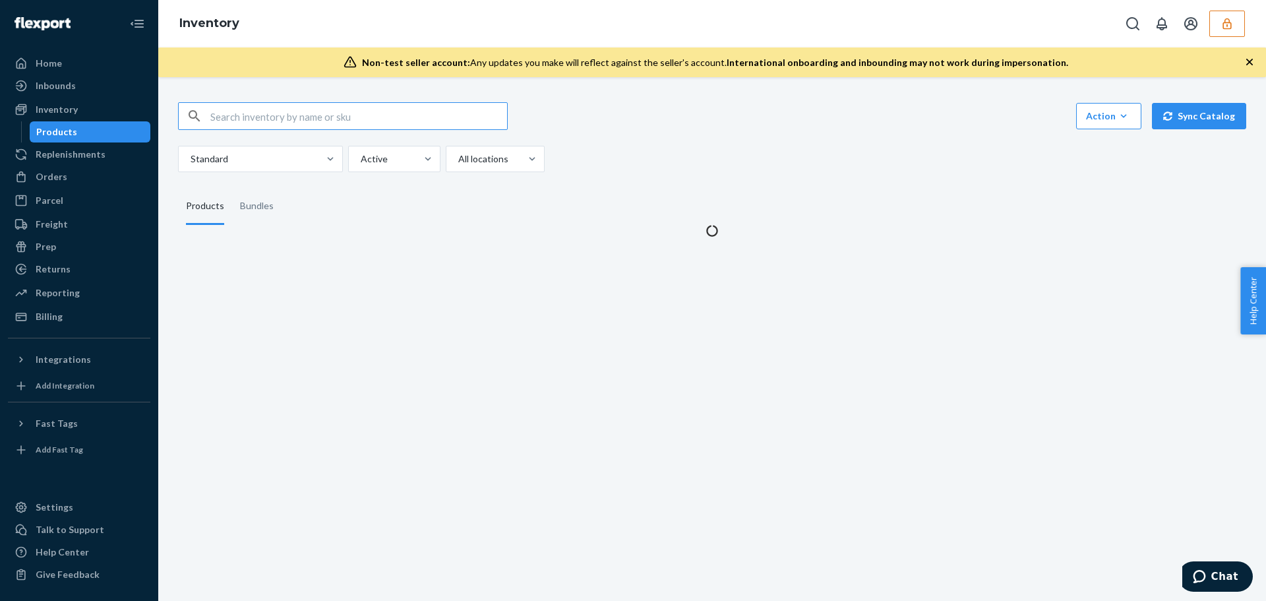
click at [309, 113] on input "text" at bounding box center [358, 116] width 297 height 26
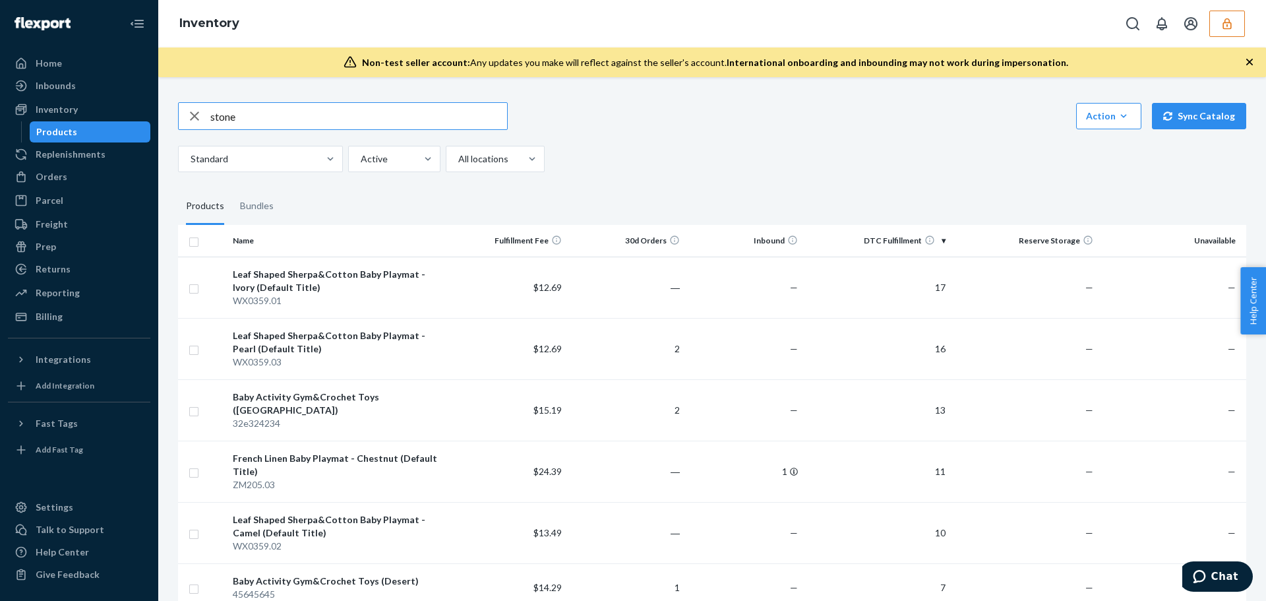
type input "stone"
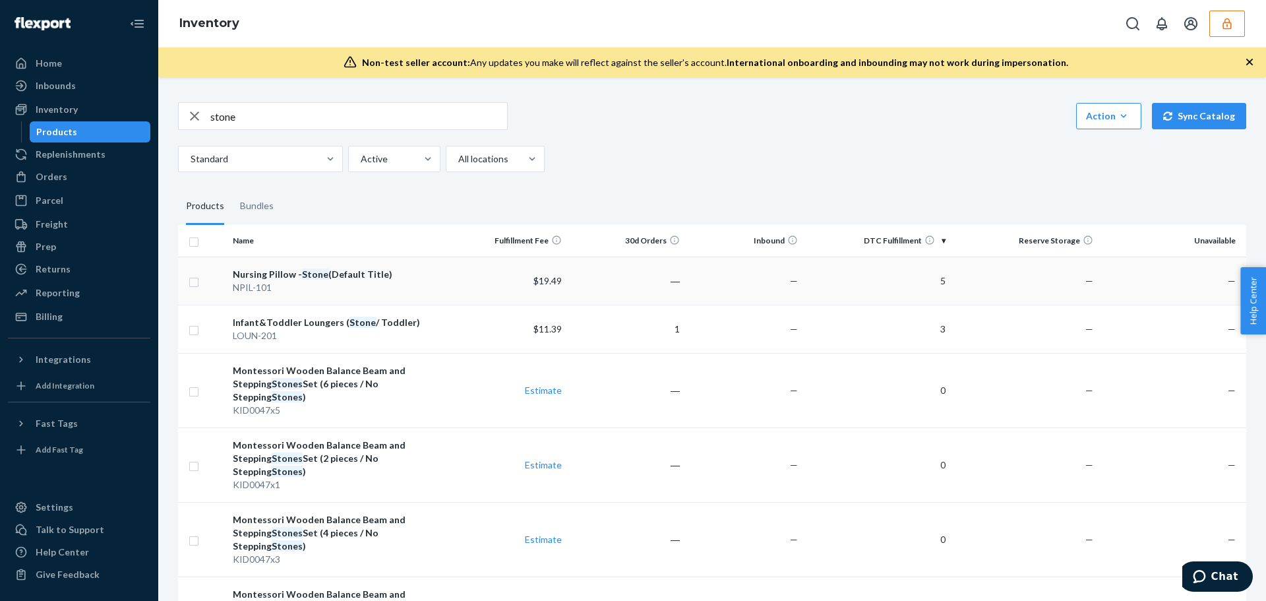
click at [327, 294] on div "NPIL-101" at bounding box center [338, 287] width 211 height 13
click at [313, 317] on div "Infant&Toddler Loungers ( Stone / Toddler)" at bounding box center [338, 322] width 211 height 13
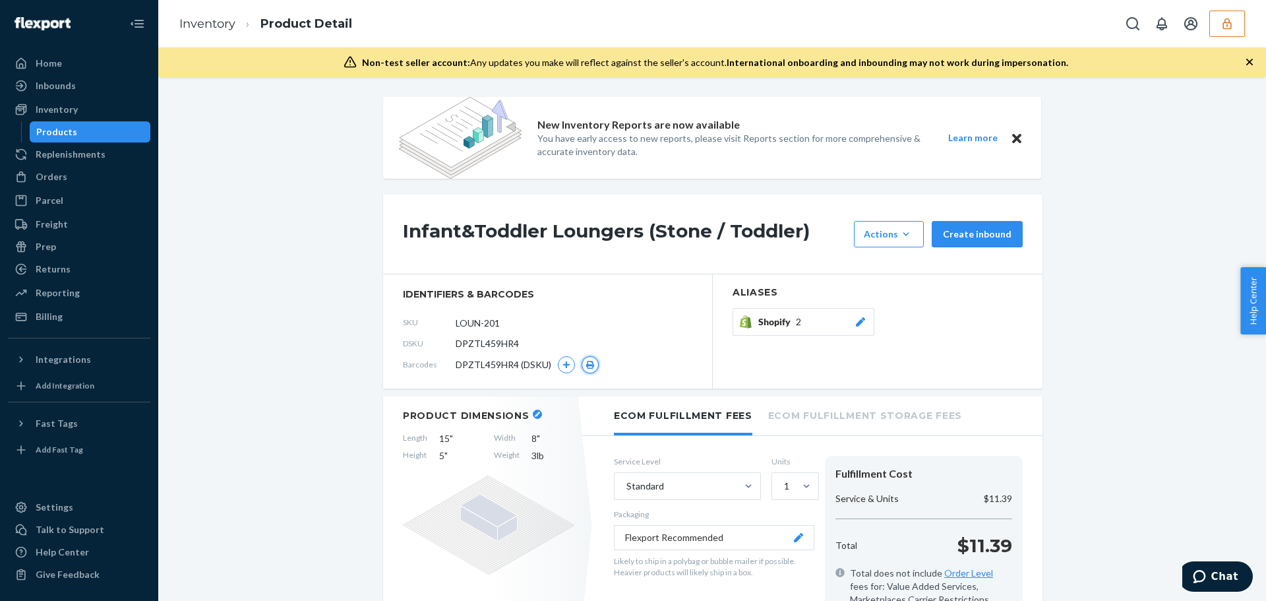
click at [583, 369] on button "button" at bounding box center [590, 364] width 17 height 17
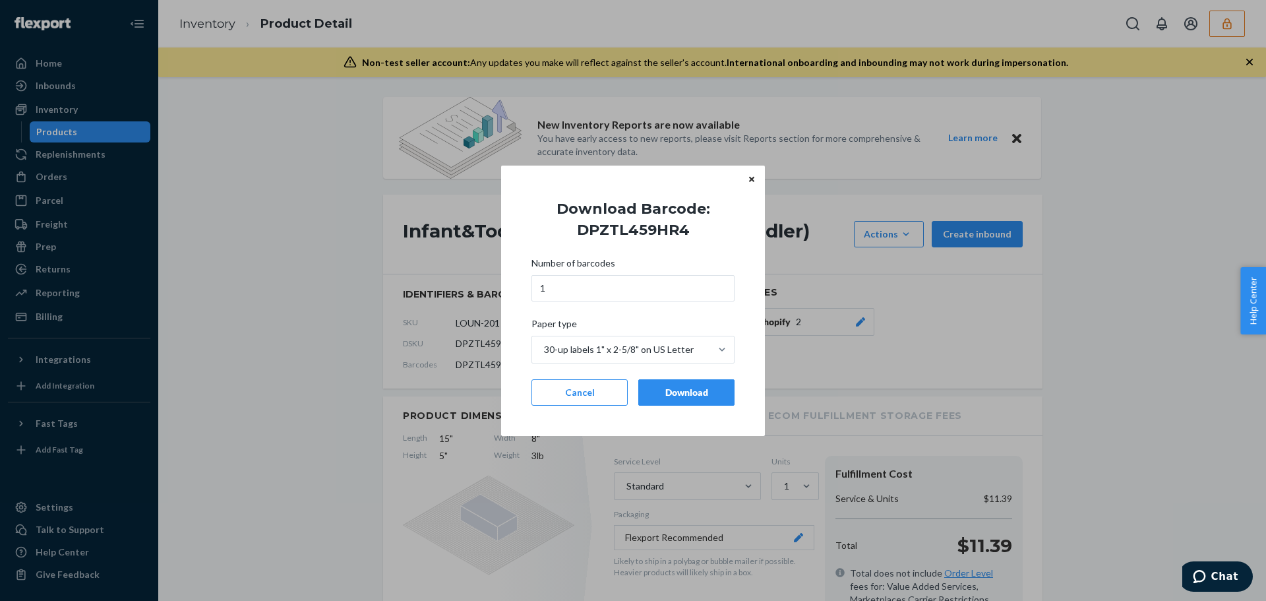
click at [674, 390] on div "Download" at bounding box center [687, 392] width 74 height 13
